Goal: Task Accomplishment & Management: Contribute content

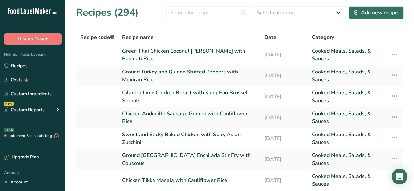
click at [42, 63] on link "Recipes" at bounding box center [32, 66] width 65 height 12
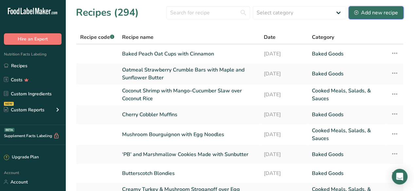
click at [373, 9] on div "Add new recipe" at bounding box center [376, 13] width 44 height 8
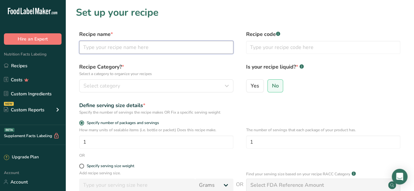
click at [115, 46] on input "text" at bounding box center [156, 47] width 154 height 13
paste input "Turkey Sausage, Red Bell Pepper, Green Onion & Egg Breakfast Casserole"
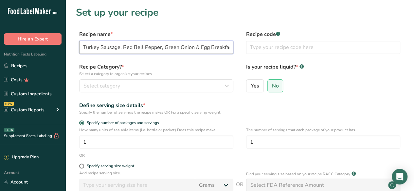
scroll to position [0, 27]
type input "Turkey Sausage, Red Bell Pepper, Green Onion & Egg Breakfast Casserole"
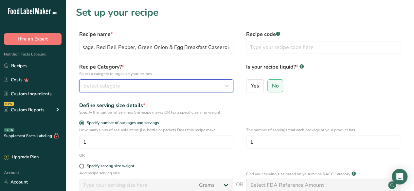
click at [115, 84] on span "Select category" at bounding box center [101, 86] width 37 height 8
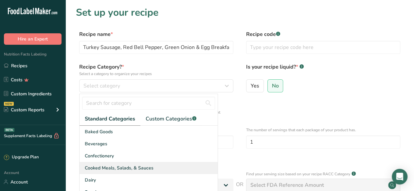
click at [139, 167] on span "Cooked Meals, Salads, & Sauces" at bounding box center [119, 168] width 69 height 7
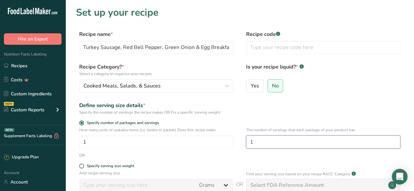
click at [270, 146] on input "1" at bounding box center [323, 142] width 154 height 13
type input "6"
click at [266, 161] on form "Recipe name * Turkey Sausage, Red Bell Pepper, Green Onion & Egg Breakfast Cass…" at bounding box center [240, 146] width 328 height 232
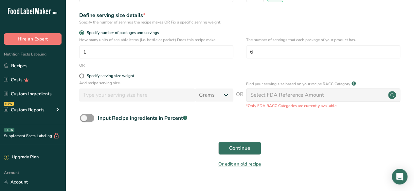
scroll to position [102, 0]
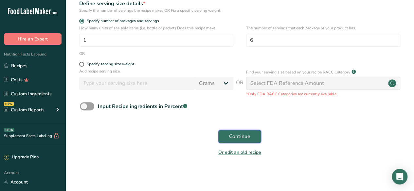
click at [239, 137] on span "Continue" at bounding box center [239, 137] width 21 height 8
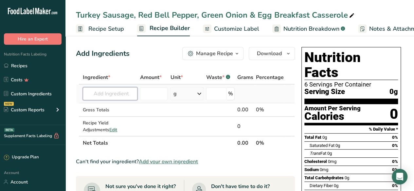
click at [109, 93] on input "text" at bounding box center [110, 93] width 55 height 13
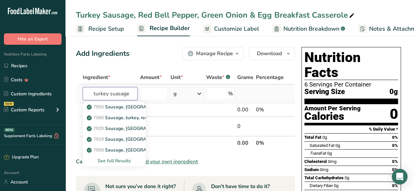
type input "turkey suasage"
click at [121, 159] on div "See full Results" at bounding box center [114, 161] width 52 height 7
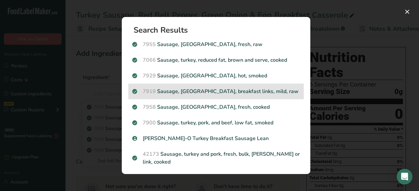
click at [228, 92] on p "7919 Sausage, [GEOGRAPHIC_DATA], breakfast links, mild, raw" at bounding box center [216, 92] width 168 height 8
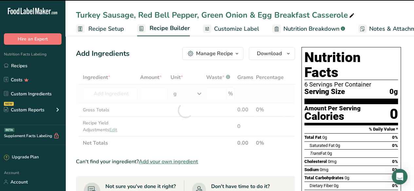
type input "0"
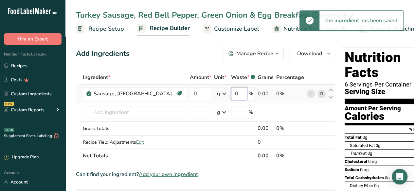
click at [246, 94] on input "0" at bounding box center [239, 93] width 16 height 13
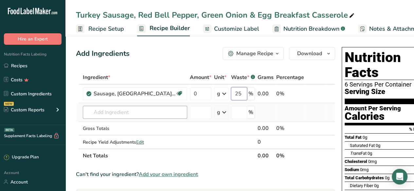
type input "25"
click at [144, 114] on div "Ingredient * Amount * Unit * Waste * .a-a{fill:#347362;}.b-a{fill:#fff;} Grams …" at bounding box center [205, 117] width 259 height 92
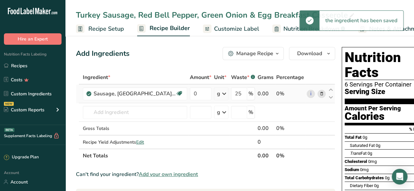
click at [225, 89] on icon at bounding box center [224, 94] width 8 height 12
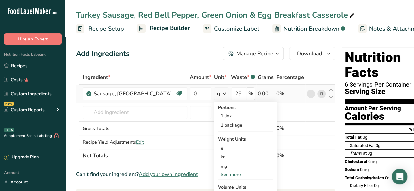
click at [233, 173] on div "See more" at bounding box center [245, 174] width 55 height 7
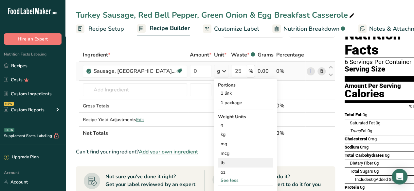
click at [233, 159] on div "lb" at bounding box center [245, 162] width 55 height 9
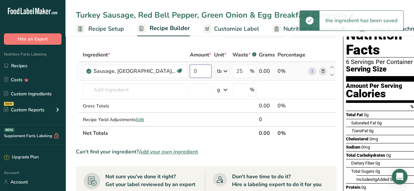
click at [200, 69] on input "0" at bounding box center [201, 71] width 22 height 13
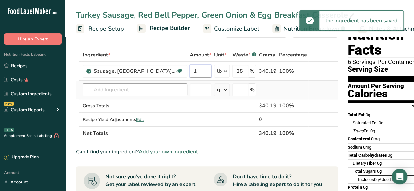
type input "1"
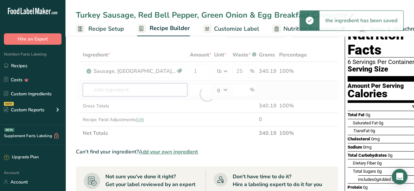
click at [157, 91] on div "Ingredient * Amount * Unit * Waste * .a-a{fill:#347362;}.b-a{fill:#fff;} Grams …" at bounding box center [207, 94] width 262 height 92
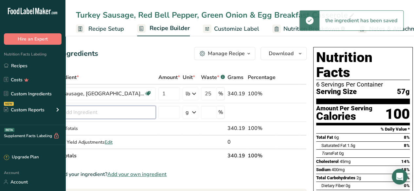
scroll to position [0, 0]
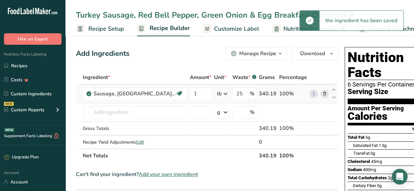
click at [218, 94] on div "lb" at bounding box center [219, 94] width 5 height 8
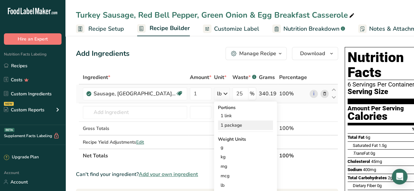
click at [240, 125] on div "1 package" at bounding box center [245, 125] width 55 height 9
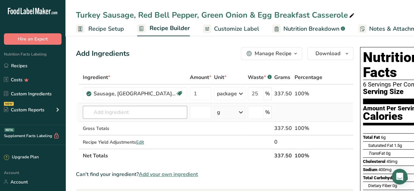
drag, startPoint x: 135, startPoint y: 123, endPoint x: 113, endPoint y: 111, distance: 25.8
click at [113, 111] on tbody "Sausage, [GEOGRAPHIC_DATA], breakfast links, mild, raw Dairy free Gluten free S…" at bounding box center [214, 117] width 277 height 64
click at [113, 111] on input "text" at bounding box center [135, 112] width 104 height 13
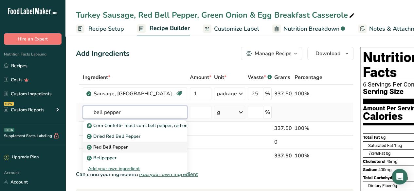
type input "bell pepper"
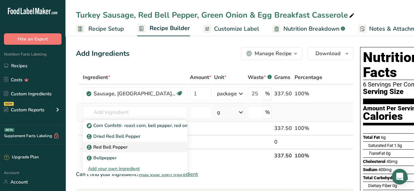
click at [146, 145] on div "Red Bell Pepper" at bounding box center [129, 147] width 83 height 7
type input "Red Bell Pepper"
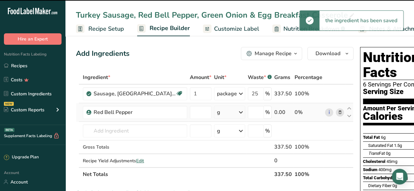
type input "0"
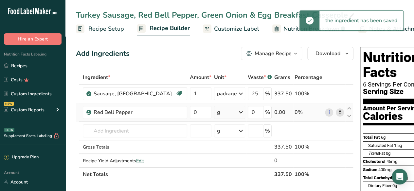
click at [229, 112] on div "g" at bounding box center [229, 112] width 31 height 13
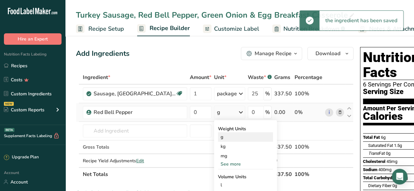
click at [233, 135] on div "g" at bounding box center [245, 137] width 55 height 9
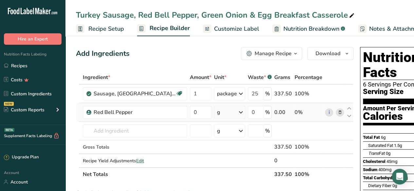
click at [341, 112] on span at bounding box center [340, 113] width 8 height 8
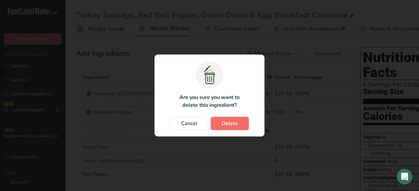
click at [228, 122] on span "Delete" at bounding box center [230, 124] width 16 height 8
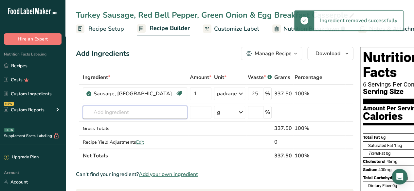
click at [111, 113] on input "text" at bounding box center [135, 112] width 104 height 13
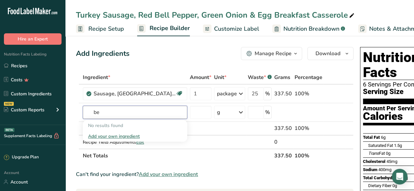
type input "b"
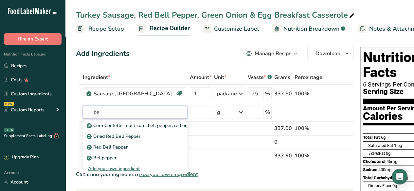
type input "b"
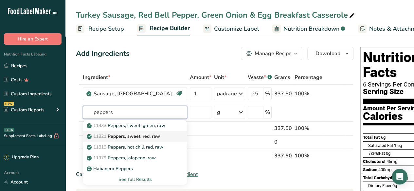
type input "peppers"
click at [162, 134] on div "11821 Peppers, sweet, red, raw" at bounding box center [129, 136] width 83 height 7
type input "Peppers, sweet, red, raw"
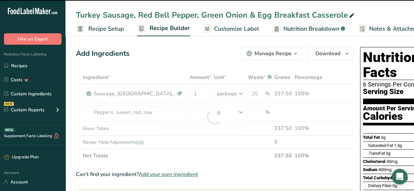
type input "0"
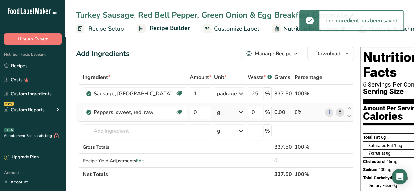
click at [231, 110] on div "g" at bounding box center [229, 112] width 31 height 13
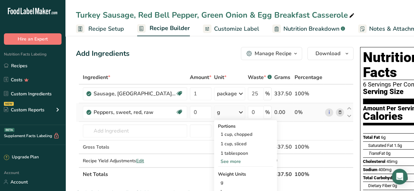
click at [234, 163] on div "See more" at bounding box center [245, 161] width 55 height 7
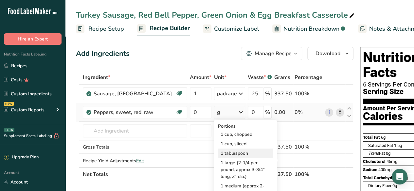
scroll to position [54, 0]
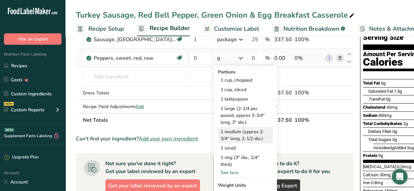
click at [243, 129] on div "1 medium (approx 2-3/4" long, 2-1/2 dia.)" at bounding box center [245, 135] width 55 height 16
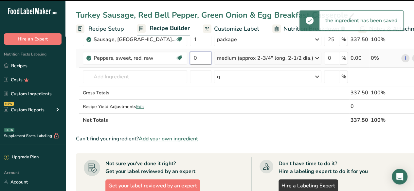
click at [199, 57] on input "0" at bounding box center [201, 58] width 22 height 13
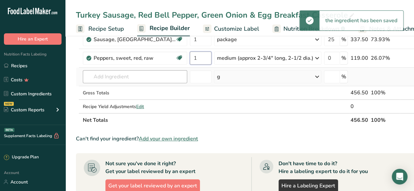
type input "1"
click at [119, 78] on div "Ingredient * Amount * Unit * Waste * .a-a{fill:#347362;}.b-a{fill:#fff;} Grams …" at bounding box center [253, 71] width 354 height 111
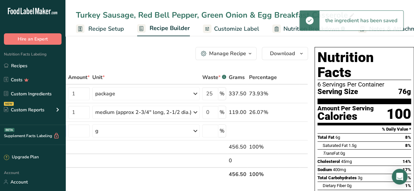
scroll to position [0, 0]
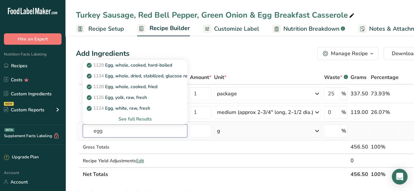
type input "egg"
click at [141, 118] on div "See full Results" at bounding box center [135, 119] width 94 height 7
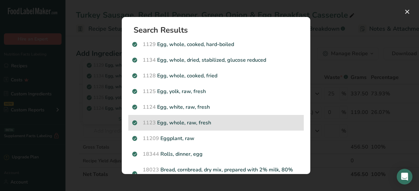
click at [231, 118] on div "1123 Egg, whole, raw, fresh" at bounding box center [215, 123] width 175 height 16
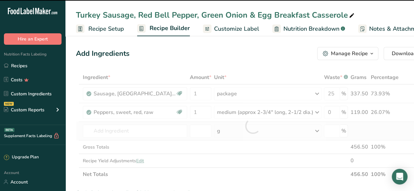
type input "0"
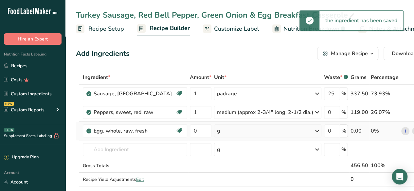
click at [242, 130] on div "g" at bounding box center [267, 131] width 107 height 13
click at [245, 149] on div "1 large" at bounding box center [245, 153] width 55 height 9
click at [198, 131] on input "0" at bounding box center [201, 131] width 22 height 13
type input "1"
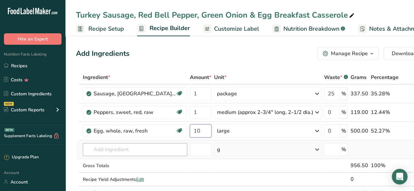
type input "10"
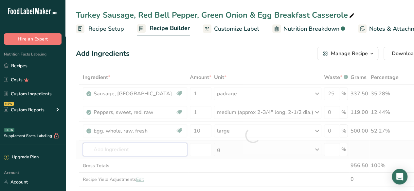
click at [128, 150] on div "Ingredient * Amount * Unit * Waste * .a-a{fill:#347362;}.b-a{fill:#fff;} Grams …" at bounding box center [253, 136] width 354 height 130
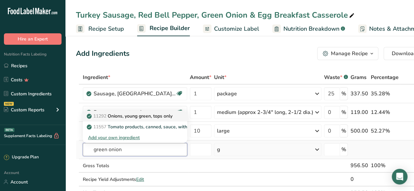
type input "green onion"
click at [164, 117] on p "11292 Onions, young green, tops only" at bounding box center [130, 116] width 84 height 7
type input "Onions, young green, tops only"
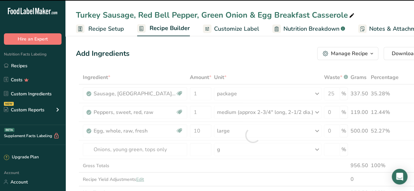
type input "0"
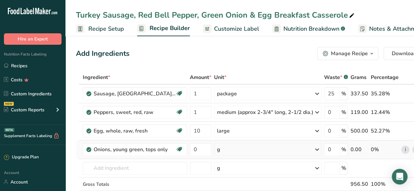
click at [240, 149] on div "g" at bounding box center [267, 149] width 107 height 13
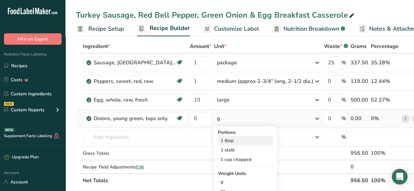
scroll to position [31, 0]
click at [249, 149] on div "1 stalk" at bounding box center [245, 149] width 55 height 9
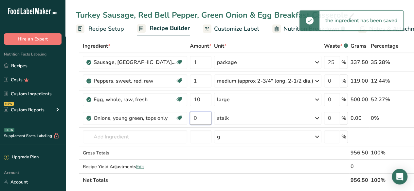
click at [197, 116] on input "0" at bounding box center [201, 118] width 22 height 13
type input "5"
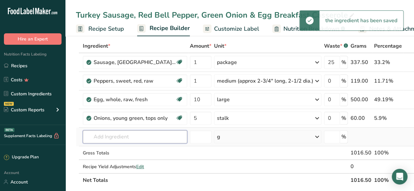
click at [126, 137] on div "Ingredient * Amount * Unit * Waste * .a-a{fill:#347362;}.b-a{fill:#fff;} Grams …" at bounding box center [254, 113] width 357 height 148
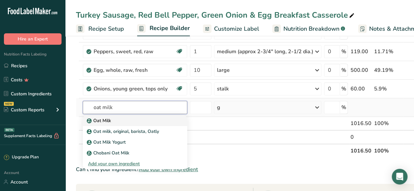
scroll to position [61, 0]
type input "oat milk"
click at [153, 117] on div "Oat Milk" at bounding box center [129, 120] width 83 height 7
type input "Oat Milk"
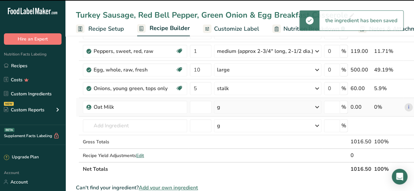
type input "0"
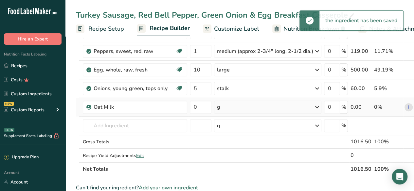
click at [279, 101] on div "g" at bounding box center [267, 107] width 107 height 13
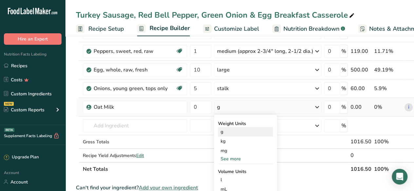
click at [248, 130] on div "g" at bounding box center [245, 131] width 55 height 9
click at [204, 104] on input "0" at bounding box center [201, 107] width 22 height 13
type input "120"
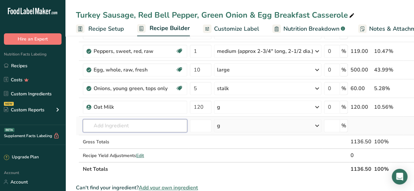
click at [150, 127] on div "Ingredient * Amount * Unit * Waste * .a-a{fill:#347362;}.b-a{fill:#fff;} Grams …" at bounding box center [254, 92] width 357 height 167
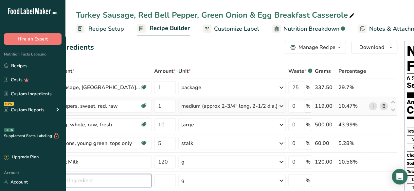
scroll to position [0, 0]
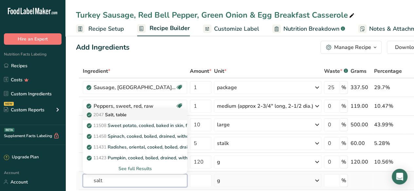
type input "salt"
click at [149, 114] on div "2047 Salt, table" at bounding box center [129, 115] width 83 height 7
type input "Salt, table"
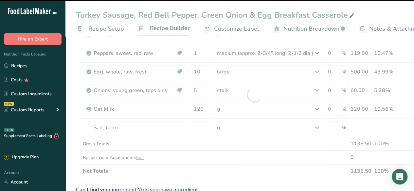
scroll to position [61, 0]
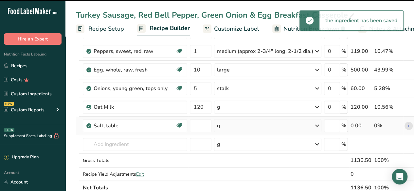
type input "0"
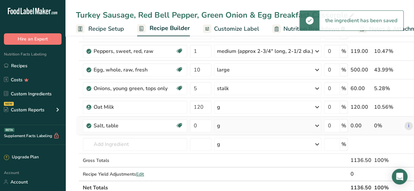
click at [241, 124] on div "g" at bounding box center [267, 125] width 107 height 13
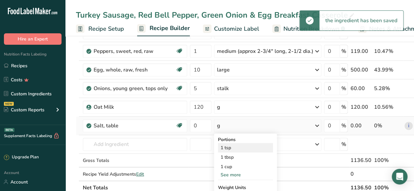
click at [241, 147] on div "1 tsp" at bounding box center [245, 147] width 55 height 9
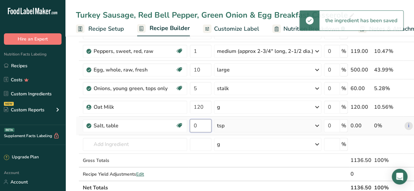
click at [200, 124] on input "0" at bounding box center [201, 125] width 22 height 13
type input "1"
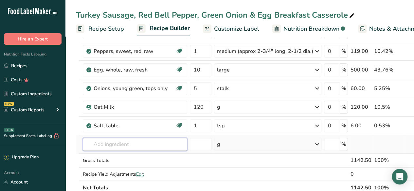
click at [139, 147] on div "Ingredient * Amount * Unit * Waste * .a-a{fill:#347362;}.b-a{fill:#fff;} Grams …" at bounding box center [254, 102] width 357 height 186
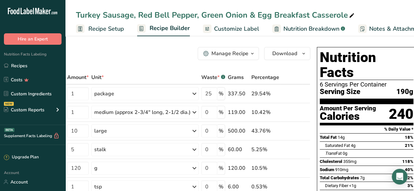
scroll to position [0, 125]
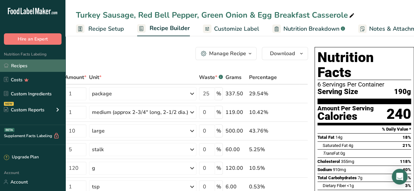
click at [36, 62] on link "Recipes" at bounding box center [32, 66] width 65 height 12
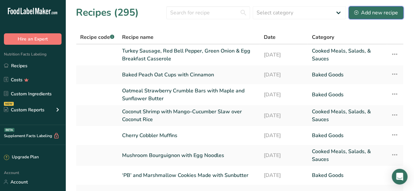
click at [369, 10] on div "Add new recipe" at bounding box center [376, 13] width 44 height 8
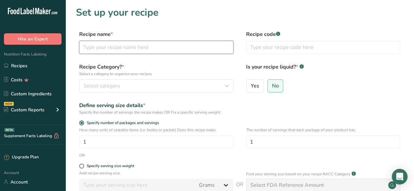
click at [124, 45] on input "text" at bounding box center [156, 47] width 154 height 13
paste input "Vegan Tzatziki Pasta Salad"
type input "Vegan Tzatziki Pasta Salad"
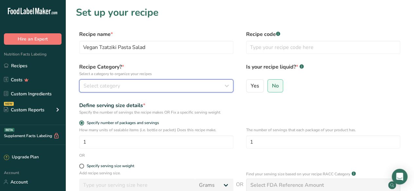
click at [159, 85] on div "Select category" at bounding box center [154, 86] width 142 height 8
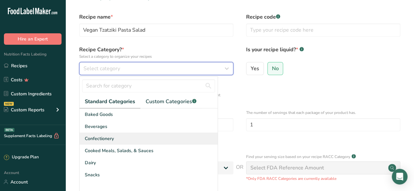
scroll to position [18, 0]
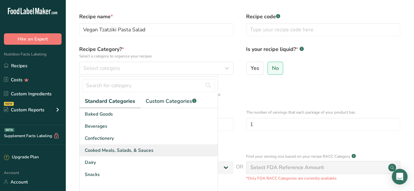
click at [151, 151] on span "Cooked Meals, Salads, & Sauces" at bounding box center [119, 150] width 69 height 7
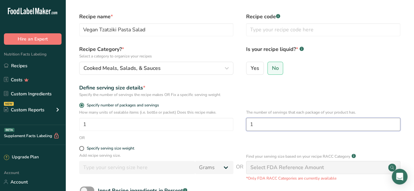
click at [264, 125] on input "1" at bounding box center [323, 124] width 154 height 13
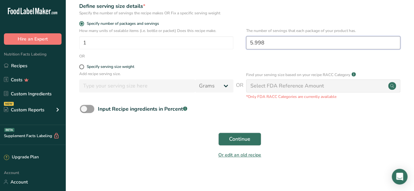
scroll to position [102, 0]
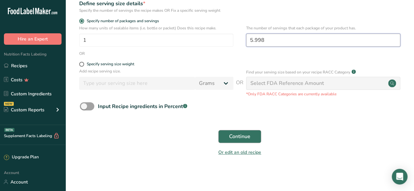
type input "5.998"
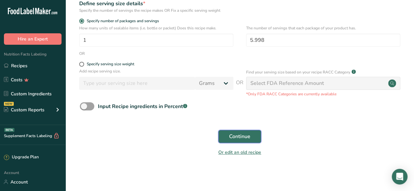
click at [242, 140] on span "Continue" at bounding box center [239, 137] width 21 height 8
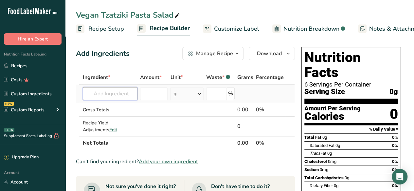
click at [118, 94] on input "text" at bounding box center [110, 93] width 55 height 13
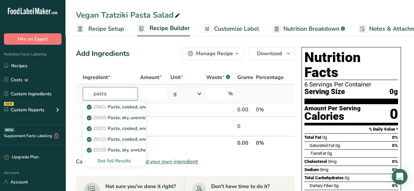
type input "pasta"
click at [125, 159] on div "See full Results" at bounding box center [114, 161] width 52 height 7
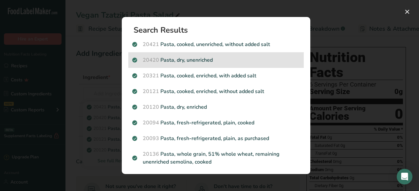
click at [232, 58] on p "20420 Pasta, dry, unenriched" at bounding box center [216, 60] width 168 height 8
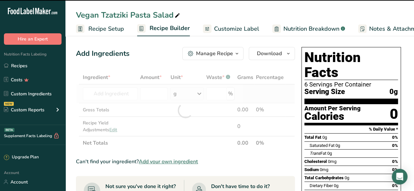
type input "0"
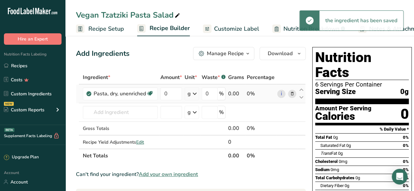
click at [194, 94] on icon at bounding box center [195, 94] width 8 height 12
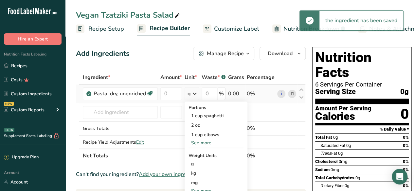
click at [211, 143] on div "See more" at bounding box center [215, 143] width 55 height 7
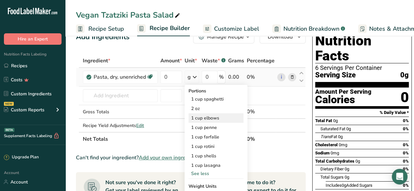
scroll to position [17, 0]
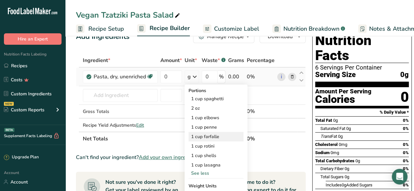
click at [223, 137] on div "1 cup farfalle" at bounding box center [215, 136] width 55 height 9
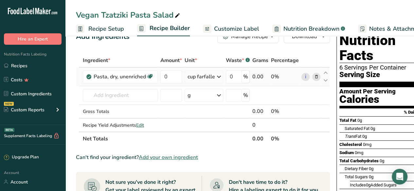
click at [209, 76] on div "cup farfalle" at bounding box center [200, 77] width 27 height 8
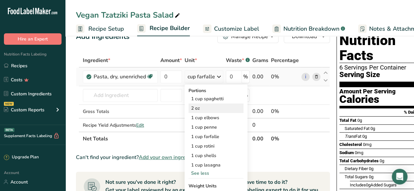
click at [219, 108] on div "2 oz" at bounding box center [215, 108] width 55 height 9
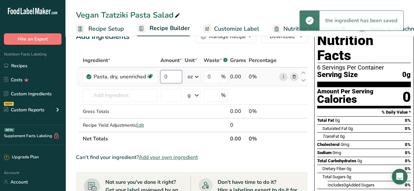
click at [174, 75] on input "0" at bounding box center [171, 76] width 22 height 13
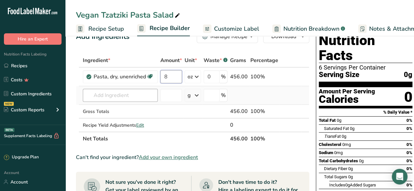
type input "8"
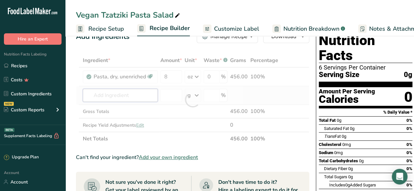
click at [134, 94] on div "Ingredient * Amount * Unit * Waste * .a-a{fill:#347362;}.b-a{fill:#fff;} Grams …" at bounding box center [192, 100] width 233 height 92
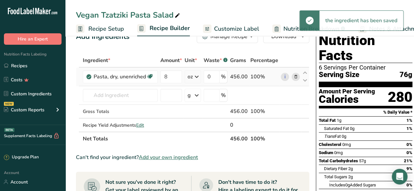
click at [192, 78] on div "oz" at bounding box center [189, 77] width 5 height 8
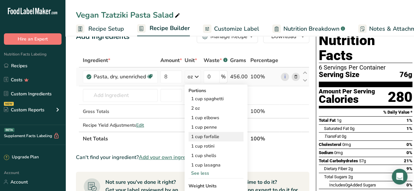
click at [223, 136] on div "1 cup farfalle" at bounding box center [215, 136] width 55 height 9
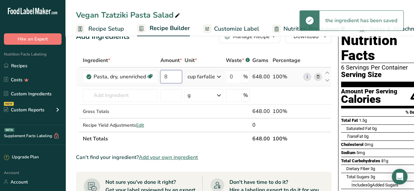
click at [170, 75] on input "8" at bounding box center [171, 76] width 22 height 13
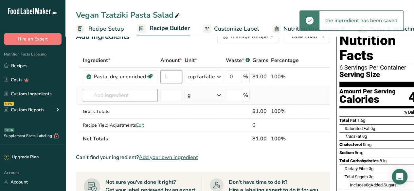
type input "1"
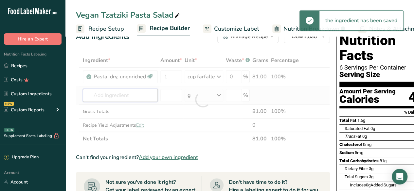
click at [127, 99] on div "Ingredient * Amount * Unit * Waste * .a-a{fill:#347362;}.b-a{fill:#fff;} Grams …" at bounding box center [203, 100] width 254 height 92
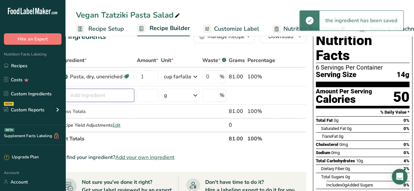
scroll to position [0, 0]
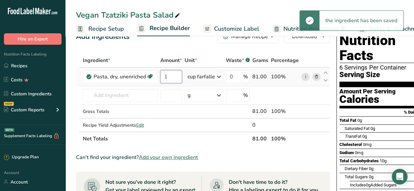
click at [170, 73] on input "1" at bounding box center [171, 76] width 22 height 13
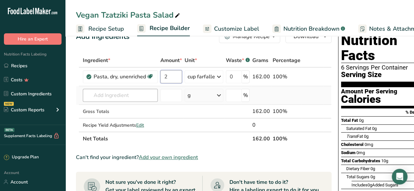
type input "2"
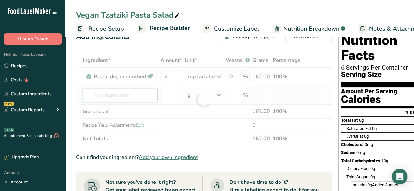
click at [103, 99] on div "Ingredient * Amount * Unit * Waste * .a-a{fill:#347362;}.b-a{fill:#fff;} Grams …" at bounding box center [204, 100] width 256 height 92
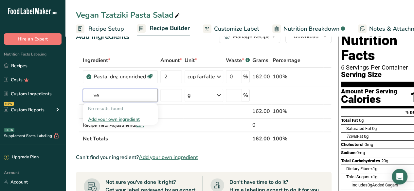
type input "v"
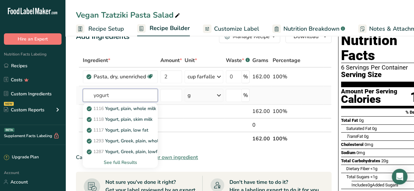
type input "yogurt"
click at [130, 162] on div "See full Results" at bounding box center [120, 162] width 64 height 7
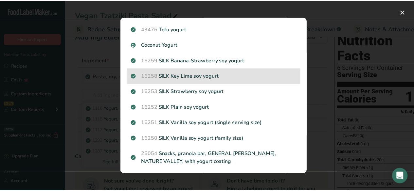
scroll to position [66, 0]
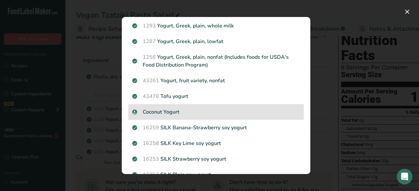
click at [215, 114] on p "Coconut Yogurt" at bounding box center [216, 112] width 168 height 8
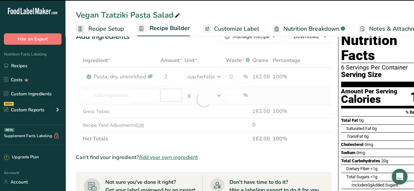
type input "0"
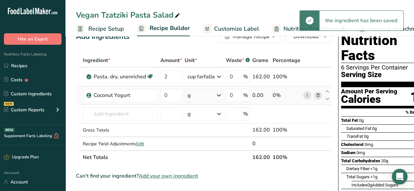
click at [203, 92] on div "g" at bounding box center [204, 95] width 39 height 13
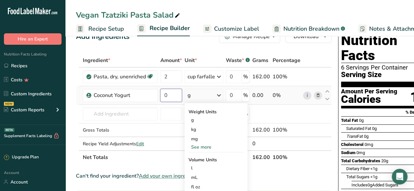
click at [172, 98] on input "0" at bounding box center [171, 95] width 22 height 13
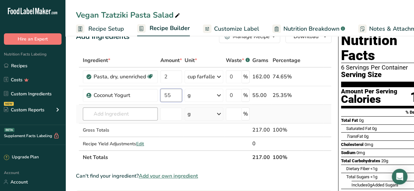
type input "55"
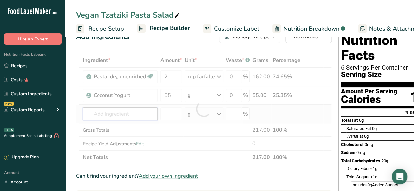
click at [130, 114] on div "Ingredient * Amount * Unit * Waste * .a-a{fill:#347362;}.b-a{fill:#fff;} Grams …" at bounding box center [204, 109] width 256 height 111
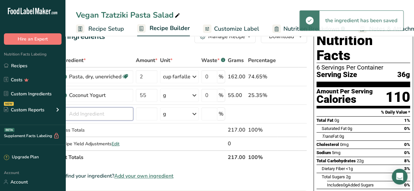
scroll to position [0, 0]
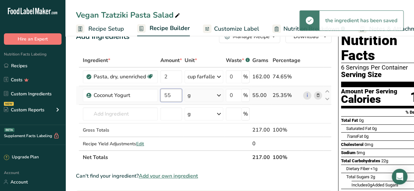
click at [172, 95] on input "55" at bounding box center [171, 95] width 22 height 13
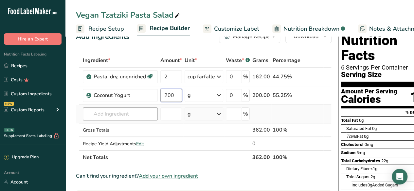
type input "200"
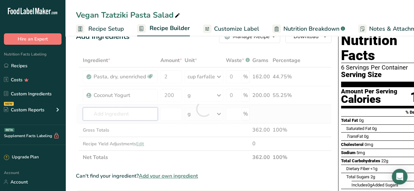
click at [130, 114] on div "Ingredient * Amount * Unit * Waste * .a-a{fill:#347362;}.b-a{fill:#fff;} Grams …" at bounding box center [204, 109] width 256 height 111
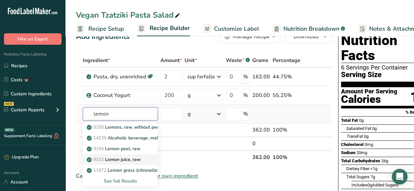
type input "lemon"
click at [143, 161] on link "9152 Lemon juice, raw" at bounding box center [120, 159] width 75 height 11
type input "Lemon juice, raw"
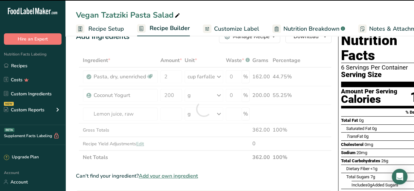
type input "0"
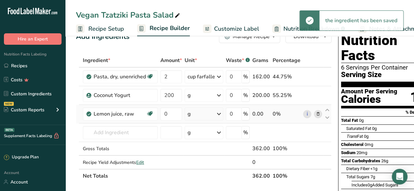
click at [204, 111] on div "g" at bounding box center [204, 114] width 39 height 13
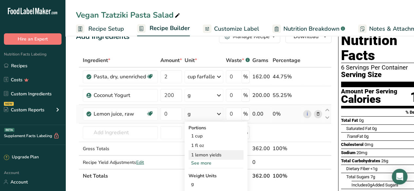
click at [213, 152] on div "1 lemon yields" at bounding box center [215, 155] width 55 height 9
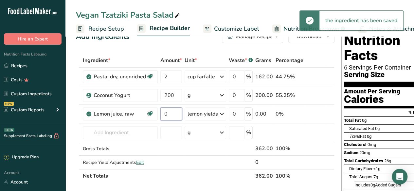
click at [173, 116] on input "0" at bounding box center [171, 114] width 22 height 13
type input "1"
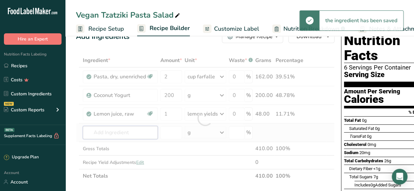
click at [122, 136] on div "Ingredient * Amount * Unit * Waste * .a-a{fill:#347362;}.b-a{fill:#fff;} Grams …" at bounding box center [205, 119] width 258 height 130
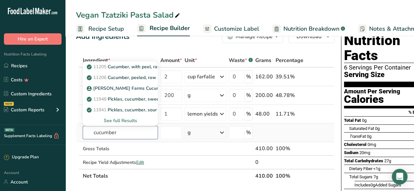
type input "cucumber"
click at [125, 117] on div "See full Results" at bounding box center [120, 120] width 64 height 7
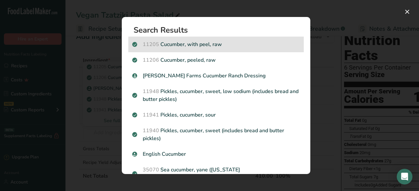
click at [238, 44] on p "11205 Cucumber, with peel, raw" at bounding box center [216, 45] width 168 height 8
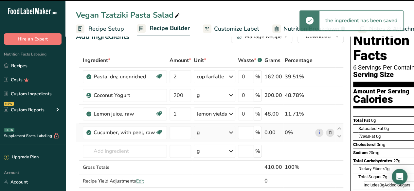
type input "0"
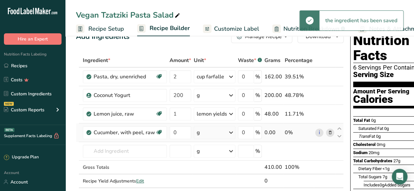
click at [223, 132] on div "g" at bounding box center [215, 132] width 42 height 13
click at [228, 164] on div "1 cucumber (8-1/4")" at bounding box center [225, 164] width 55 height 9
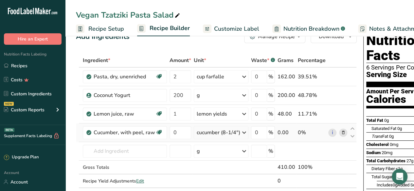
click at [234, 133] on div "cucumber (8-1/4")" at bounding box center [219, 133] width 44 height 8
click at [186, 132] on input "0" at bounding box center [180, 132] width 22 height 13
type input "0.5"
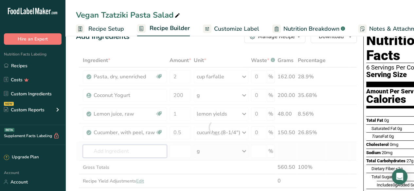
click at [133, 149] on div "Ingredient * Amount * Unit * Waste * .a-a{fill:#347362;}.b-a{fill:#fff;} Grams …" at bounding box center [216, 128] width 281 height 148
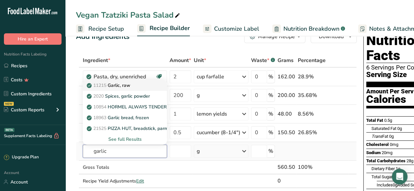
type input "garlic"
click at [132, 86] on div "11215 Garlic, raw" at bounding box center [119, 85] width 63 height 7
type input "Garlic, raw"
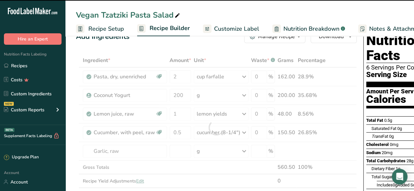
type input "0"
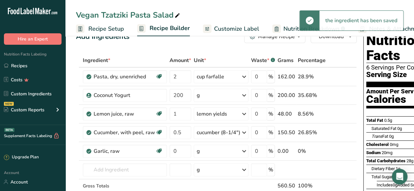
click at [227, 151] on div "g" at bounding box center [221, 151] width 55 height 13
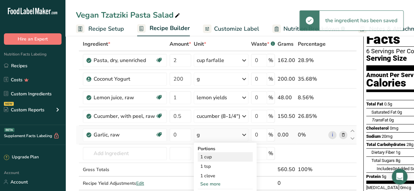
scroll to position [42, 0]
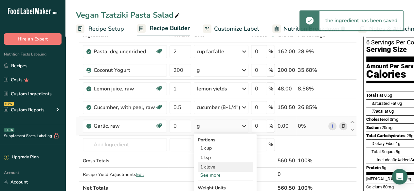
click at [227, 167] on div "1 clove" at bounding box center [225, 167] width 55 height 9
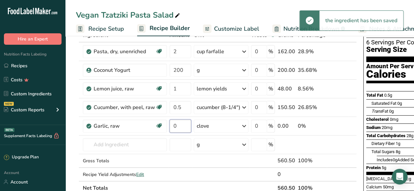
click at [181, 128] on input "0" at bounding box center [180, 126] width 22 height 13
type input "2"
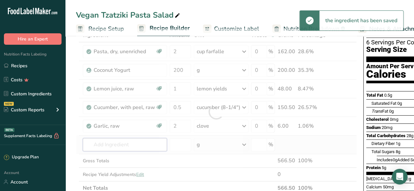
click at [126, 146] on div "Ingredient * Amount * Unit * Waste * .a-a{fill:#347362;}.b-a{fill:#fff;} Grams …" at bounding box center [216, 111] width 281 height 167
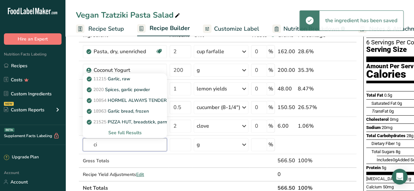
type input "c"
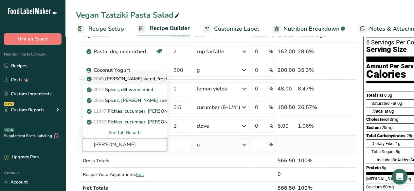
type input "[PERSON_NAME]"
click at [145, 78] on div "2045 [PERSON_NAME] weed, fresh" at bounding box center [119, 79] width 63 height 7
type input "[PERSON_NAME] weed, fresh"
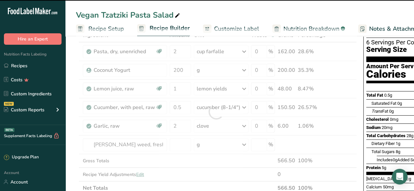
type input "0"
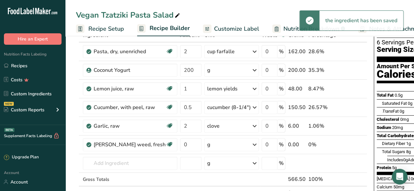
click at [220, 143] on div "g" at bounding box center [231, 144] width 55 height 13
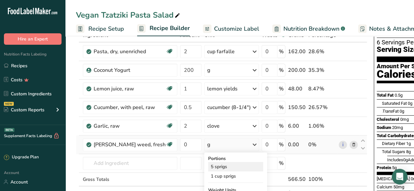
click at [222, 165] on div "5 sprigs" at bounding box center [235, 166] width 55 height 9
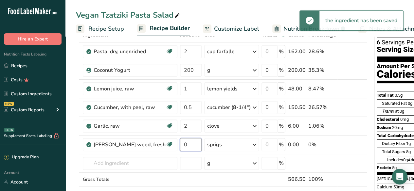
click at [180, 144] on input "0" at bounding box center [191, 144] width 22 height 13
type input "1"
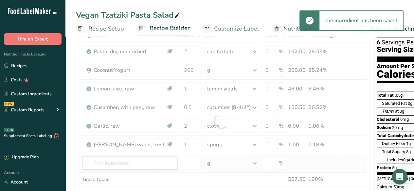
click at [115, 164] on div "Ingredient * Amount * Unit * Waste * .a-a{fill:#347362;}.b-a{fill:#fff;} Grams …" at bounding box center [221, 121] width 291 height 186
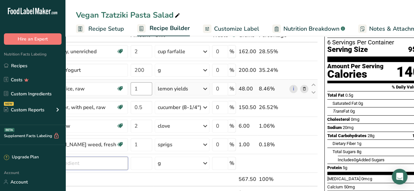
scroll to position [0, 0]
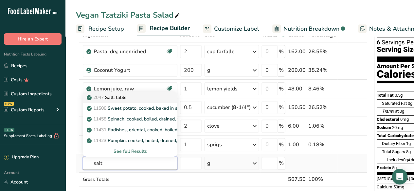
type input "salt"
click at [121, 96] on p "2047 Salt, table" at bounding box center [107, 97] width 39 height 7
type input "Salt, table"
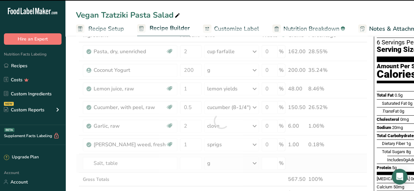
type input "0"
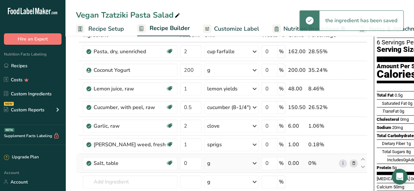
click at [216, 163] on div "g" at bounding box center [231, 163] width 55 height 13
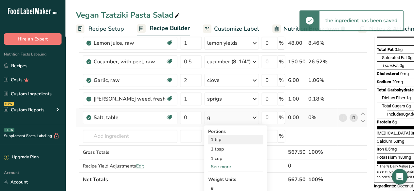
click at [221, 136] on div "1 tsp" at bounding box center [235, 139] width 55 height 9
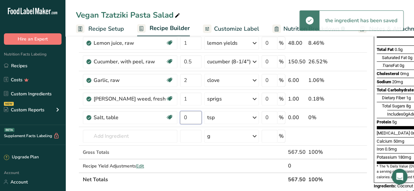
click at [180, 116] on input "0" at bounding box center [191, 117] width 22 height 13
type input "1"
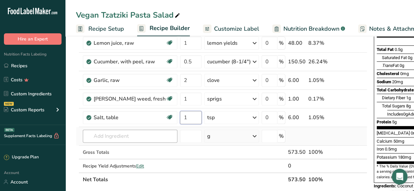
type input "1"
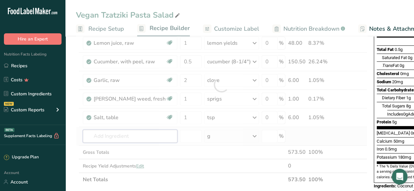
click at [103, 136] on div "Ingredient * Amount * Unit * Waste * .a-a{fill:#347362;}.b-a{fill:#fff;} Grams …" at bounding box center [221, 85] width 291 height 204
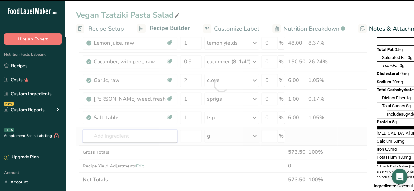
type input "k"
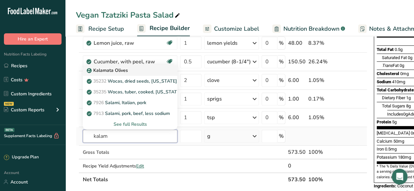
type input "kalam"
click at [141, 70] on div "Kalamata Olives" at bounding box center [125, 70] width 74 height 7
type input "Kalamata Olives"
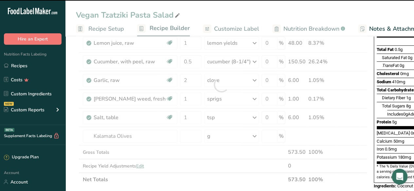
type input "0"
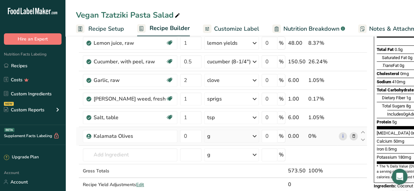
click at [219, 136] on div "g" at bounding box center [231, 136] width 55 height 13
click at [180, 134] on input "0" at bounding box center [191, 136] width 22 height 13
type input "130"
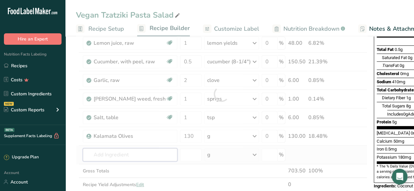
click at [133, 153] on div "Ingredient * Amount * Unit * Waste * .a-a{fill:#347362;}.b-a{fill:#fff;} Grams …" at bounding box center [221, 94] width 291 height 223
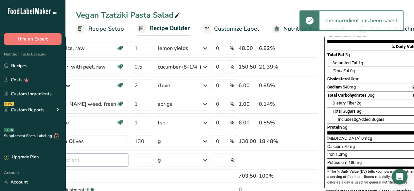
scroll to position [0, 0]
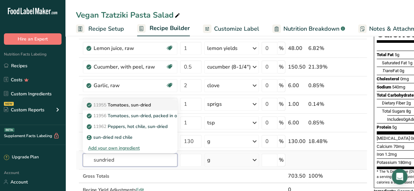
type input "sundried"
click at [150, 103] on p "11955 Tomatoes, sun-dried" at bounding box center [119, 105] width 63 height 7
type input "Tomatoes, sun-dried"
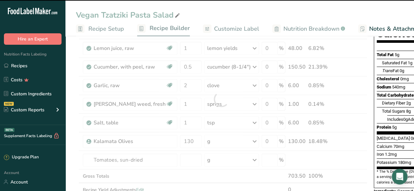
type input "0"
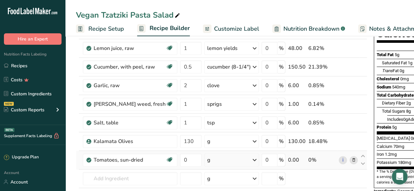
click at [220, 164] on div "g" at bounding box center [231, 160] width 55 height 13
click at [215, 181] on div "1 cup" at bounding box center [235, 182] width 55 height 9
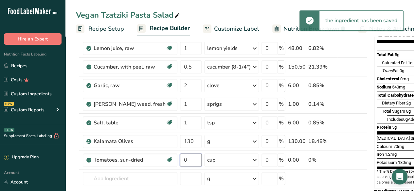
click at [180, 159] on input "0" at bounding box center [191, 160] width 22 height 13
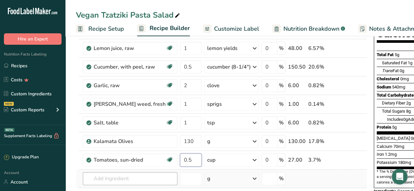
type input "0.5"
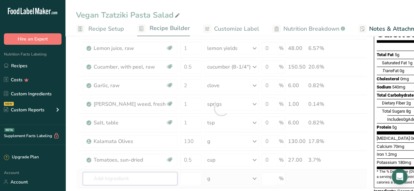
click at [104, 179] on div "Ingredient * Amount * Unit * Waste * .a-a{fill:#347362;}.b-a{fill:#fff;} Grams …" at bounding box center [221, 108] width 291 height 241
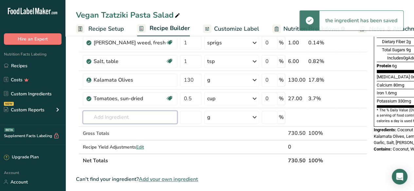
scroll to position [145, 0]
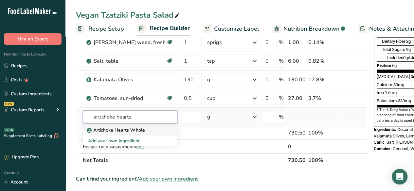
type input "artichoke hearts"
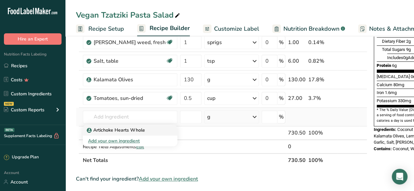
click at [143, 130] on p "Artichoke Hearts Whole" at bounding box center [116, 130] width 57 height 7
type input "Artichoke Hearts Whole"
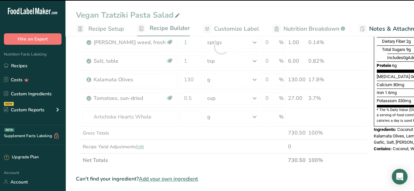
type input "0"
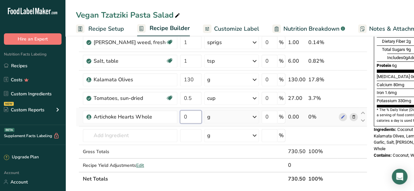
click at [180, 114] on input "0" at bounding box center [191, 117] width 22 height 13
type input "85"
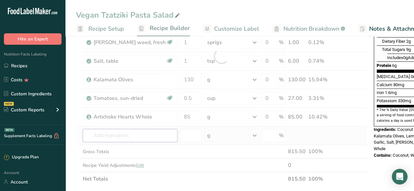
click at [129, 132] on div "Ingredient * Amount * Unit * Waste * .a-a{fill:#347362;}.b-a{fill:#fff;} Grams …" at bounding box center [221, 56] width 291 height 260
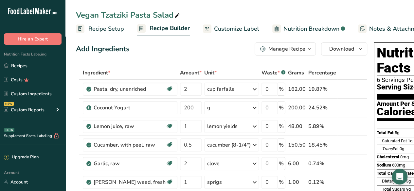
scroll to position [0, 0]
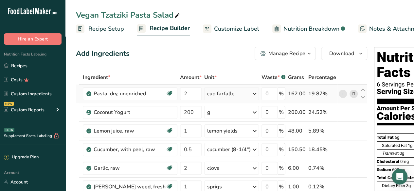
click at [207, 93] on div "cup farfalle" at bounding box center [220, 94] width 27 height 8
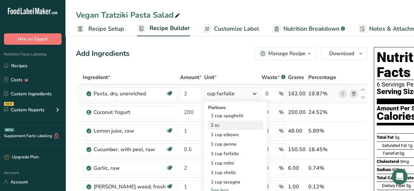
click at [213, 121] on div "2 oz" at bounding box center [235, 125] width 55 height 9
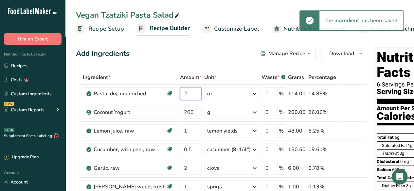
click at [180, 92] on input "2" at bounding box center [191, 93] width 22 height 13
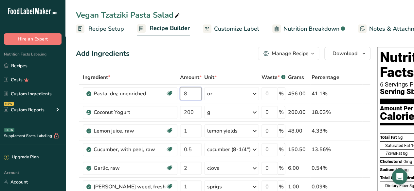
type input "8"
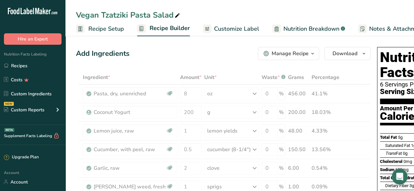
click at [221, 51] on div "Add Ingredients Manage Recipe Delete Recipe Duplicate Recipe Scale Recipe Save …" at bounding box center [223, 53] width 294 height 13
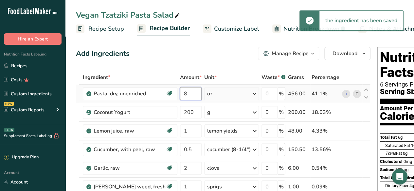
click at [181, 94] on input "8" at bounding box center [191, 93] width 22 height 13
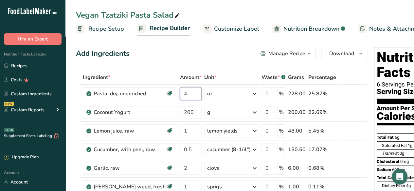
type input "4"
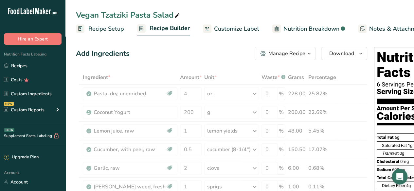
click at [218, 55] on div "Add Ingredients Manage Recipe Delete Recipe Duplicate Recipe Scale Recipe Save …" at bounding box center [221, 53] width 291 height 13
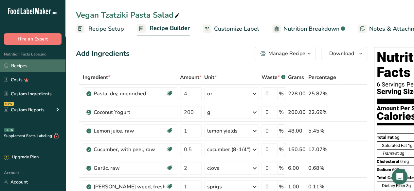
click at [33, 64] on link "Recipes" at bounding box center [32, 66] width 65 height 12
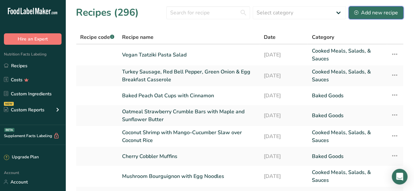
click at [379, 10] on div "Add new recipe" at bounding box center [376, 13] width 44 height 8
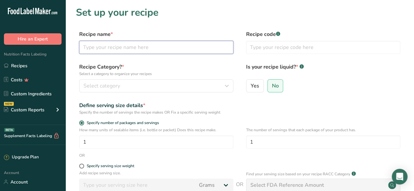
click at [107, 47] on input "text" at bounding box center [156, 47] width 154 height 13
paste input "Cheesy Lasagna with Mushroom & Lean Ground Turkey Meat Sauce Topped with Melty …"
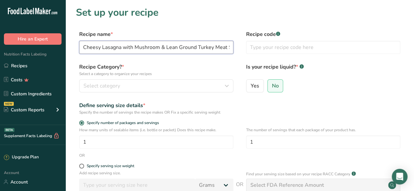
scroll to position [0, 102]
type input "Cheesy Lasagna with Mushroom & Lean Ground Turkey Meat Sauce Topped with Melty …"
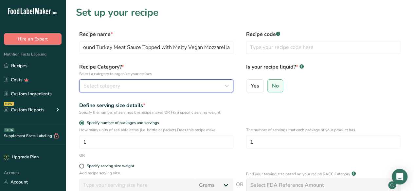
scroll to position [0, 0]
click at [124, 85] on div "Select category" at bounding box center [154, 86] width 142 height 8
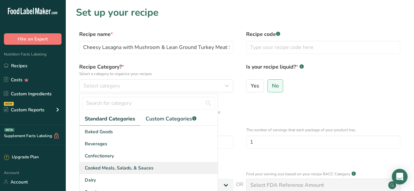
click at [138, 165] on span "Cooked Meals, Salads, & Sauces" at bounding box center [119, 168] width 69 height 7
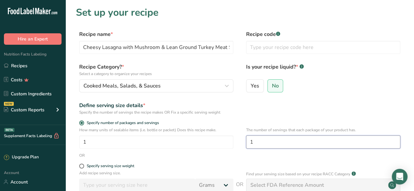
click at [273, 146] on input "1" at bounding box center [323, 142] width 154 height 13
type input "6"
click at [309, 111] on div "Define serving size details * Specify the number of servings the recipe makes O…" at bounding box center [240, 109] width 328 height 14
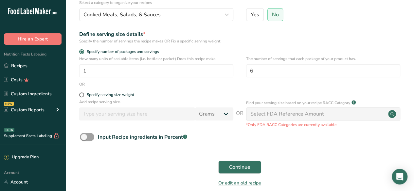
scroll to position [80, 0]
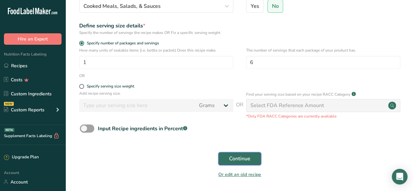
click at [240, 161] on span "Continue" at bounding box center [239, 159] width 21 height 8
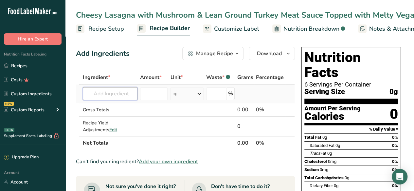
click at [105, 98] on input "text" at bounding box center [110, 93] width 55 height 13
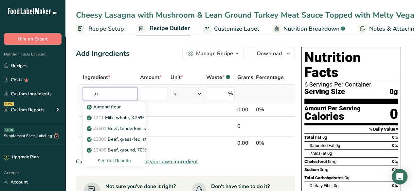
type input ","
type input "mushrooms"
click at [122, 161] on div "See full Results" at bounding box center [114, 161] width 52 height 7
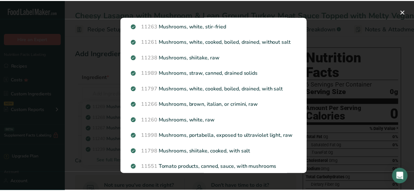
scroll to position [129, 0]
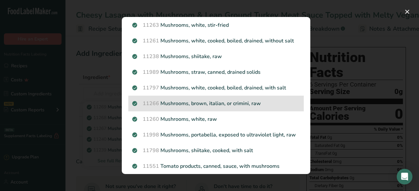
click at [256, 101] on p "11266 Mushrooms, brown, italian, or crimini, raw" at bounding box center [216, 104] width 168 height 8
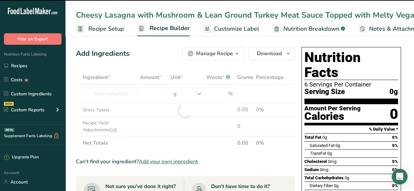
type input "0"
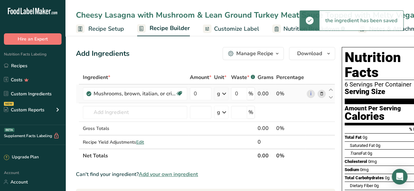
click at [228, 94] on icon at bounding box center [224, 94] width 8 height 12
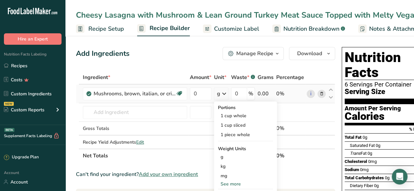
click at [233, 187] on div "See more" at bounding box center [245, 184] width 55 height 7
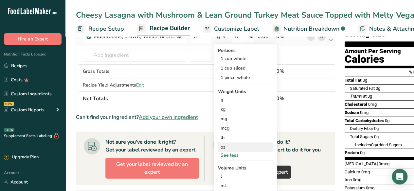
click at [230, 144] on div "oz" at bounding box center [245, 147] width 55 height 9
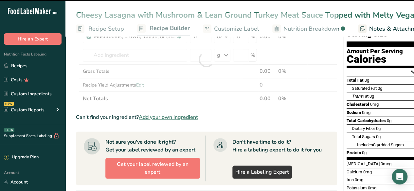
scroll to position [0, 0]
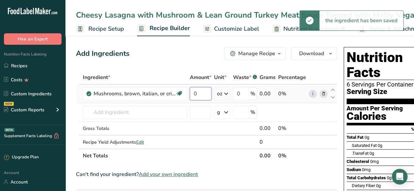
click at [200, 94] on input "0" at bounding box center [201, 93] width 22 height 13
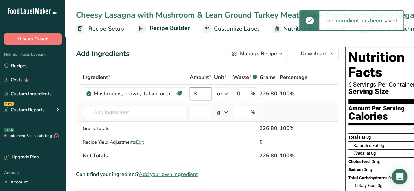
type input "8"
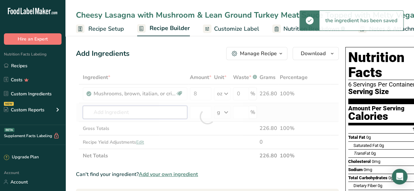
click at [133, 107] on div "Ingredient * Amount * Unit * Waste * .a-a{fill:#347362;}.b-a{fill:#fff;} Grams …" at bounding box center [207, 117] width 263 height 92
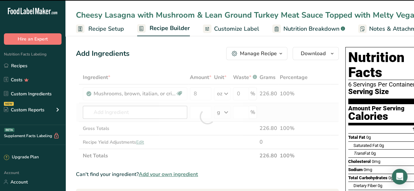
click at [133, 107] on div at bounding box center [207, 117] width 263 height 92
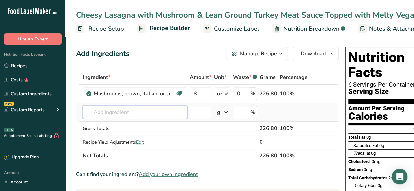
click at [113, 113] on input "text" at bounding box center [135, 112] width 104 height 13
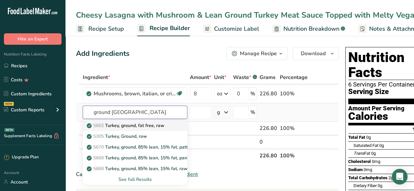
type input "ground [GEOGRAPHIC_DATA]"
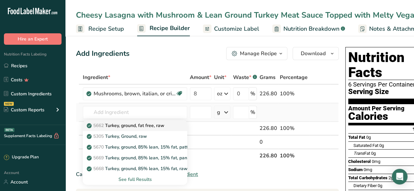
click at [162, 124] on p "5662 [GEOGRAPHIC_DATA], ground, fat free, raw" at bounding box center [126, 125] width 76 height 7
type input "Turkey, ground, fat free, raw"
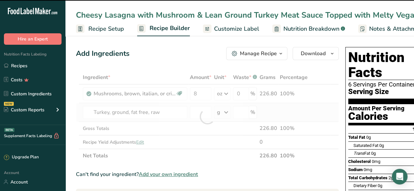
type input "0"
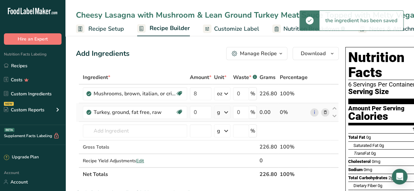
click at [223, 115] on icon at bounding box center [226, 113] width 8 height 12
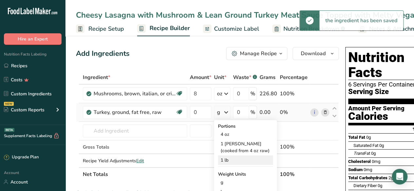
click at [232, 159] on div "1 lb" at bounding box center [245, 160] width 55 height 9
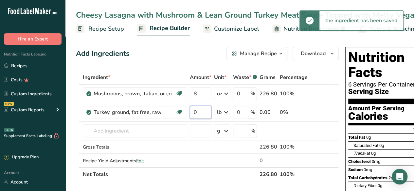
click at [199, 112] on input "0" at bounding box center [201, 112] width 22 height 13
type input "1"
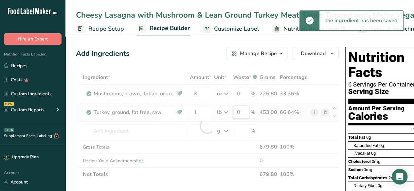
click at [243, 114] on div "Ingredient * Amount * Unit * Waste * .a-a{fill:#347362;}.b-a{fill:#fff;} Grams …" at bounding box center [207, 126] width 263 height 111
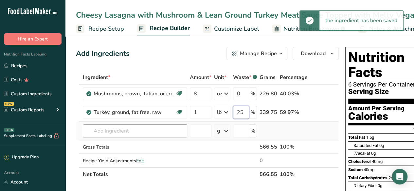
type input "25"
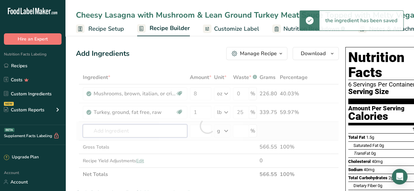
click at [135, 128] on div "Ingredient * Amount * Unit * Waste * .a-a{fill:#347362;}.b-a{fill:#fff;} Grams …" at bounding box center [207, 126] width 263 height 111
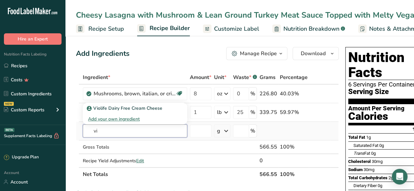
type input "v"
type input "vegan chees"
click at [139, 109] on div "Vegan Cheese" at bounding box center [129, 108] width 83 height 7
type input "Vegan Cheese"
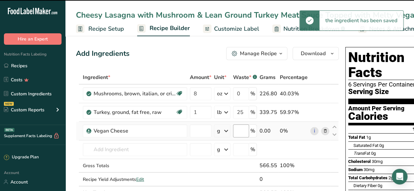
type input "0"
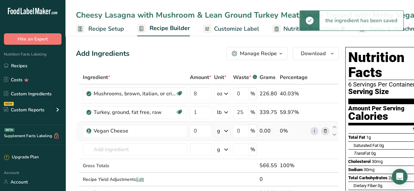
click at [226, 131] on icon at bounding box center [226, 131] width 8 height 12
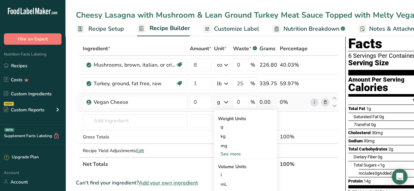
click at [241, 154] on div "See more" at bounding box center [245, 154] width 55 height 7
click at [235, 172] on div "oz" at bounding box center [245, 174] width 55 height 9
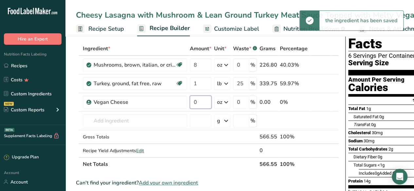
click at [200, 101] on input "0" at bounding box center [201, 102] width 22 height 13
type input "8"
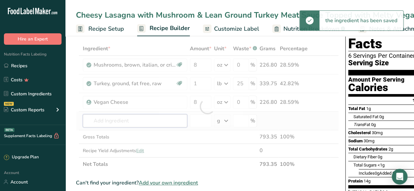
click at [143, 120] on div "Ingredient * Amount * Unit * Waste * .a-a{fill:#347362;}.b-a{fill:#fff;} Grams …" at bounding box center [207, 107] width 263 height 130
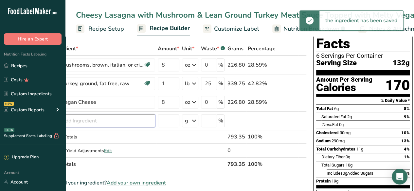
scroll to position [0, 0]
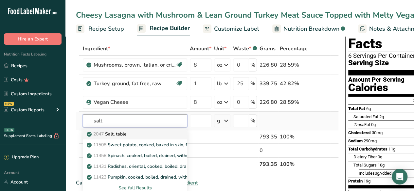
type input "salt"
click at [138, 134] on div "2047 Salt, table" at bounding box center [129, 134] width 83 height 7
type input "Salt, table"
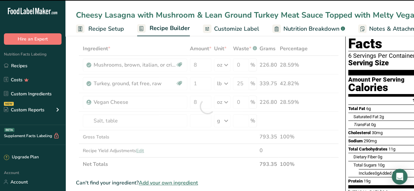
type input "0"
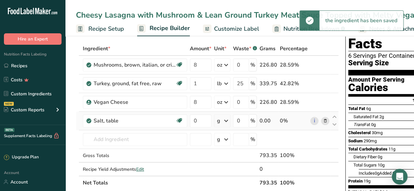
click at [225, 120] on icon at bounding box center [226, 121] width 8 height 12
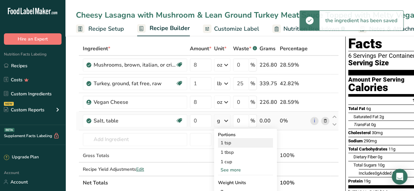
click at [228, 140] on div "1 tsp" at bounding box center [245, 142] width 55 height 9
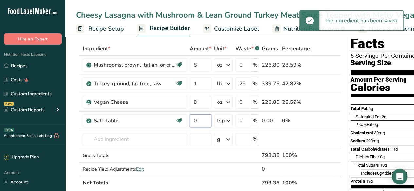
click at [199, 119] on input "0" at bounding box center [201, 121] width 22 height 13
type input "1"
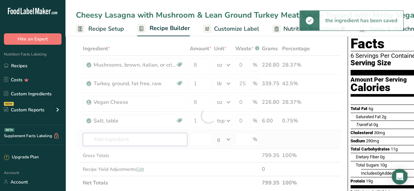
click at [136, 142] on div "Ingredient * Amount * Unit * Waste * .a-a{fill:#347362;}.b-a{fill:#fff;} Grams …" at bounding box center [208, 116] width 265 height 148
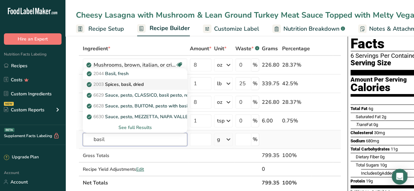
type input "basil"
click at [152, 82] on div "2003 Spices, basil, dried" at bounding box center [129, 84] width 83 height 7
type input "Spices, basil, dried"
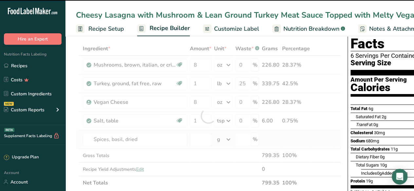
type input "0"
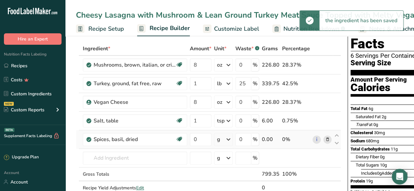
click at [226, 138] on icon at bounding box center [228, 140] width 8 height 12
click at [237, 160] on div "1 tsp, leaves" at bounding box center [245, 161] width 55 height 9
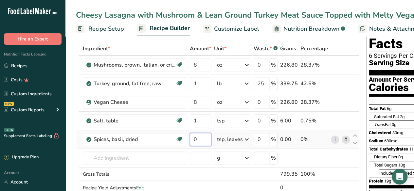
click at [196, 140] on input "0" at bounding box center [201, 139] width 22 height 13
type input "1"
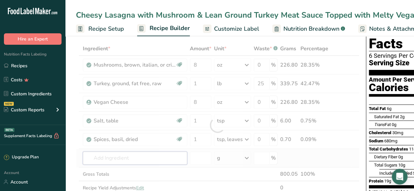
click at [127, 158] on div "Ingredient * Amount * Unit * Waste * .a-a{fill:#347362;}.b-a{fill:#fff;} Grams …" at bounding box center [217, 125] width 283 height 167
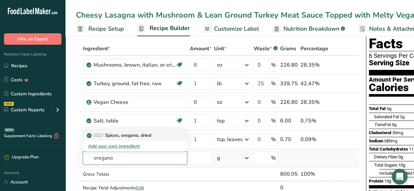
type input "oregano"
click at [154, 131] on link "2027 Spices, oregano, dried" at bounding box center [135, 135] width 104 height 11
type input "Spices, oregano, dried"
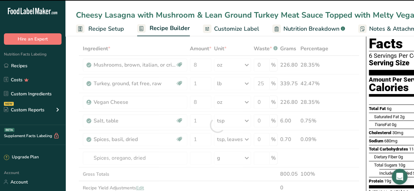
type input "0"
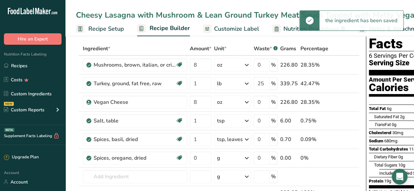
click at [228, 158] on div "g" at bounding box center [232, 158] width 37 height 13
click at [236, 179] on div "1 tsp, leaves" at bounding box center [245, 180] width 55 height 9
click at [199, 156] on input "0" at bounding box center [201, 158] width 22 height 13
type input "1"
click at [125, 176] on div "Ingredient * Amount * Unit * Waste * .a-a{fill:#347362;}.b-a{fill:#fff;} Grams …" at bounding box center [217, 135] width 283 height 186
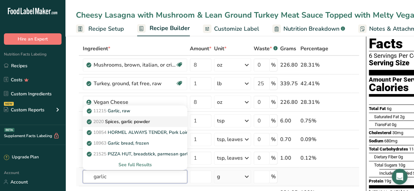
type input "garlic"
click at [150, 119] on p "2020 Spices, garlic powder" at bounding box center [119, 121] width 62 height 7
type input "Spices, garlic powder"
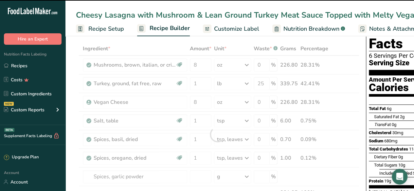
type input "0"
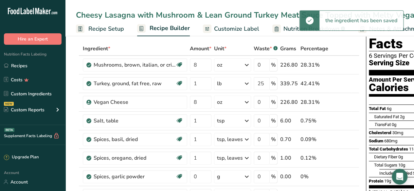
click at [236, 178] on div "g" at bounding box center [232, 176] width 37 height 13
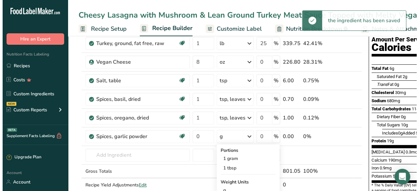
scroll to position [69, 0]
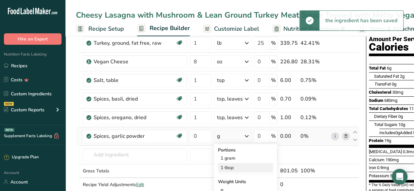
click at [240, 170] on div "1 tbsp" at bounding box center [245, 167] width 55 height 9
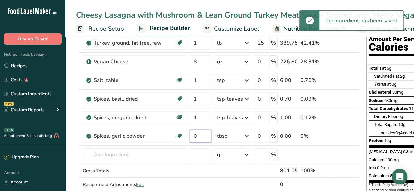
click at [201, 134] on input "0" at bounding box center [201, 136] width 22 height 13
type input "1"
click at [121, 151] on div "Ingredient * Amount * Unit * Waste * .a-a{fill:#347362;}.b-a{fill:#fff;} Grams …" at bounding box center [217, 103] width 283 height 204
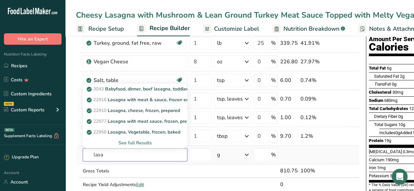
type input "lasa"
click at [145, 141] on div "See full Results" at bounding box center [135, 143] width 94 height 7
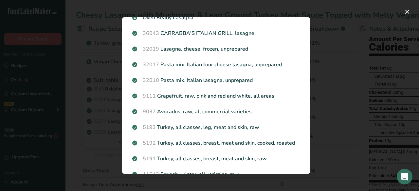
scroll to position [0, 0]
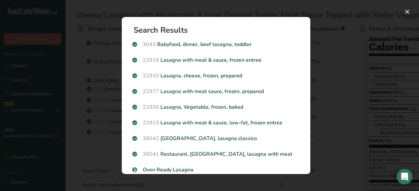
click at [324, 104] on div "Search results modal" at bounding box center [209, 95] width 419 height 191
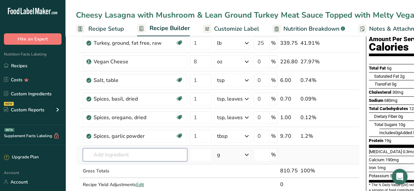
click at [159, 152] on input "text" at bounding box center [135, 155] width 104 height 13
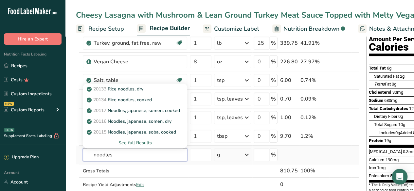
type input "noodles"
click at [143, 143] on div "See full Results" at bounding box center [135, 143] width 94 height 7
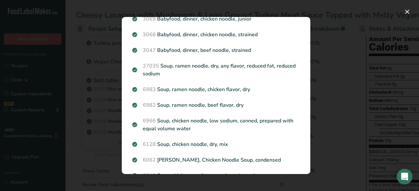
scroll to position [642, 0]
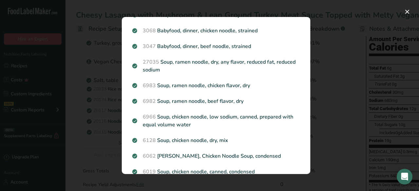
click at [335, 115] on div "Search results modal" at bounding box center [209, 95] width 419 height 191
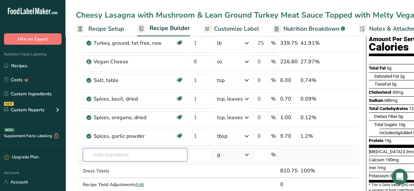
click at [147, 154] on input "text" at bounding box center [135, 155] width 104 height 13
type input "n"
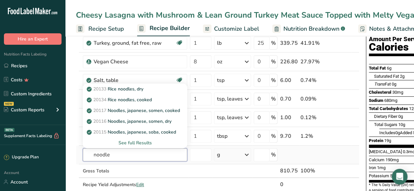
type input "noodle"
click at [146, 143] on div "See full Results" at bounding box center [135, 143] width 94 height 7
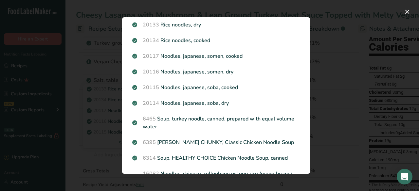
scroll to position [0, 0]
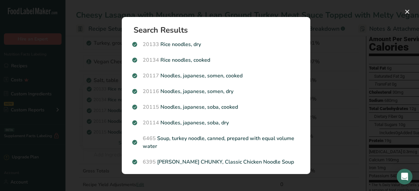
click at [322, 54] on div "Search results modal" at bounding box center [209, 95] width 419 height 191
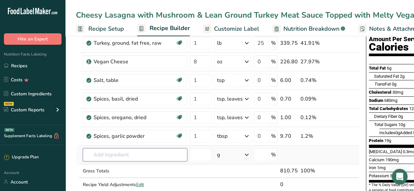
click at [112, 149] on input "text" at bounding box center [135, 155] width 104 height 13
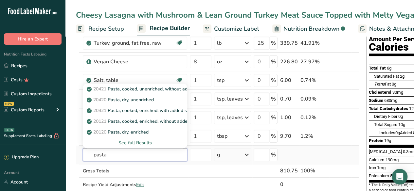
type input "pasta"
click at [141, 138] on div "See full Results" at bounding box center [135, 143] width 104 height 11
click at [139, 144] on div "See full Results" at bounding box center [135, 143] width 94 height 7
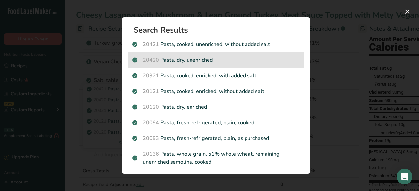
click at [241, 54] on div "20420 Pasta, dry, unenriched" at bounding box center [215, 60] width 175 height 16
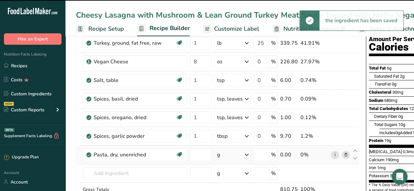
type input "0"
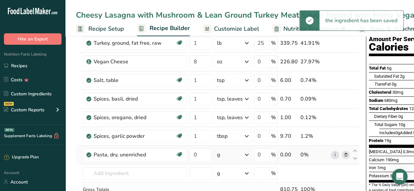
click at [218, 153] on div "g" at bounding box center [218, 155] width 3 height 8
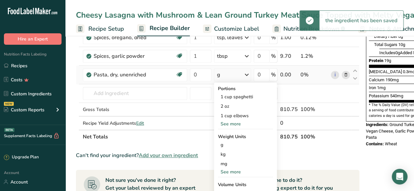
scroll to position [154, 0]
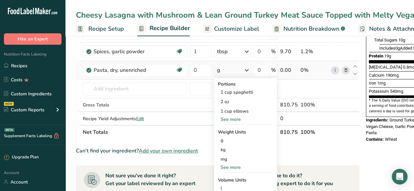
click at [235, 119] on div "See more" at bounding box center [245, 119] width 55 height 7
click at [251, 155] on div "1 cup lasagna" at bounding box center [245, 158] width 55 height 9
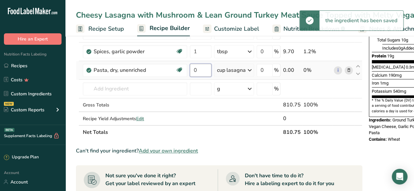
click at [203, 66] on input "0" at bounding box center [201, 70] width 22 height 13
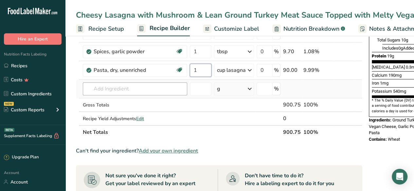
type input "1"
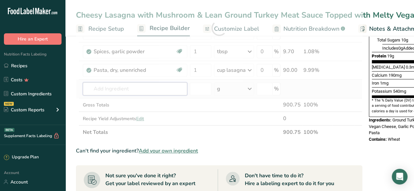
click at [144, 90] on div "Ingredient * Amount * Unit * Waste * .a-a{fill:#347362;}.b-a{fill:#fff;} Grams …" at bounding box center [219, 28] width 286 height 223
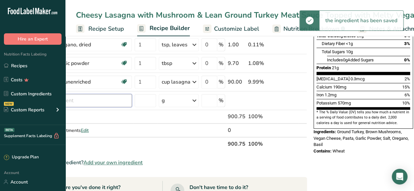
scroll to position [0, 0]
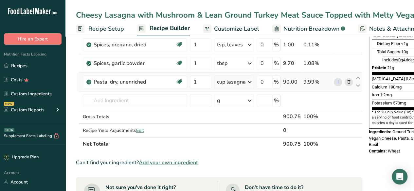
click at [237, 78] on div "cup lasagna" at bounding box center [231, 82] width 29 height 8
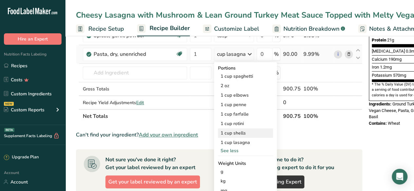
scroll to position [170, 0]
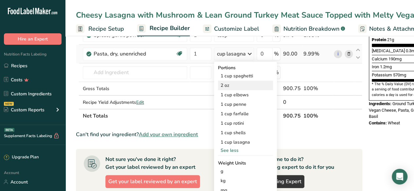
click at [236, 83] on div "2 oz" at bounding box center [245, 85] width 55 height 9
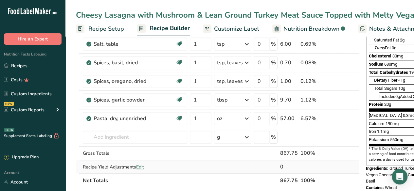
scroll to position [104, 0]
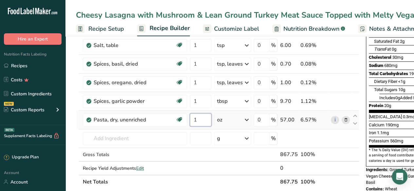
click at [197, 119] on input "1" at bounding box center [201, 120] width 22 height 13
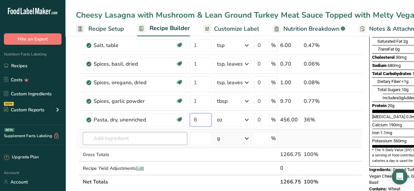
type input "8"
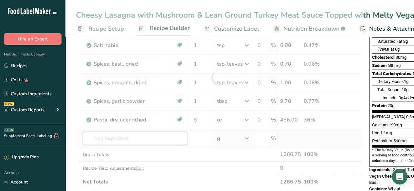
click at [126, 137] on div "Ingredient * Amount * Unit * Waste * .a-a{fill:#347362;}.b-a{fill:#fff;} Grams …" at bounding box center [219, 77] width 287 height 223
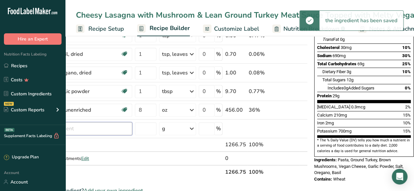
scroll to position [0, 0]
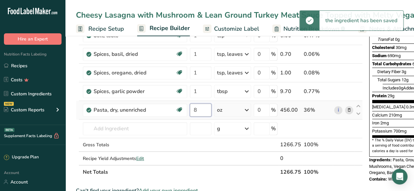
click at [205, 106] on input "8" at bounding box center [201, 110] width 22 height 13
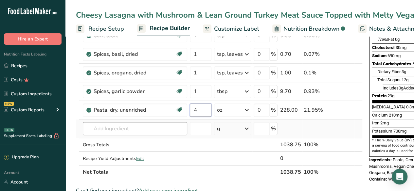
type input "4"
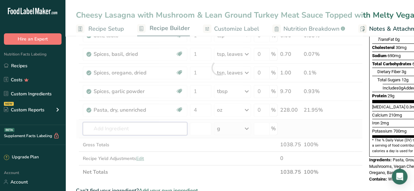
click at [141, 125] on div "Ingredient * Amount * Unit * Waste * .a-a{fill:#347362;}.b-a{fill:#fff;} Grams …" at bounding box center [219, 67] width 287 height 223
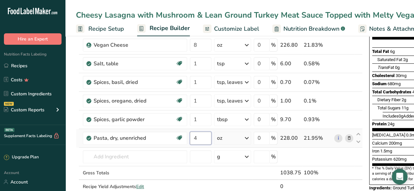
click at [204, 137] on input "4" at bounding box center [201, 138] width 22 height 13
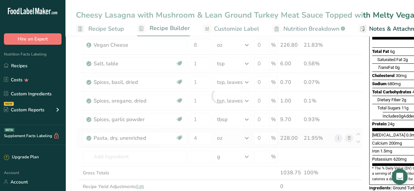
click at [237, 133] on div "Ingredient * Amount * Unit * Waste * .a-a{fill:#347362;}.b-a{fill:#fff;} Grams …" at bounding box center [219, 96] width 287 height 223
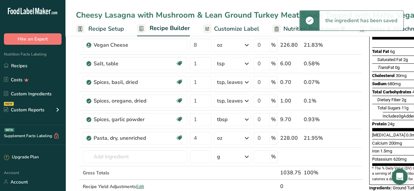
click at [229, 138] on div "oz" at bounding box center [232, 138] width 37 height 13
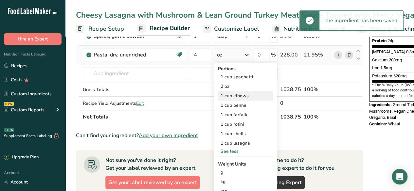
scroll to position [170, 0]
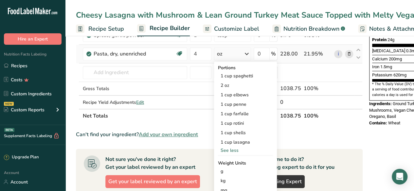
click at [234, 151] on div "See less" at bounding box center [245, 150] width 55 height 7
click at [238, 100] on div "See more" at bounding box center [245, 103] width 55 height 7
click at [253, 81] on div "2 oz" at bounding box center [245, 85] width 55 height 9
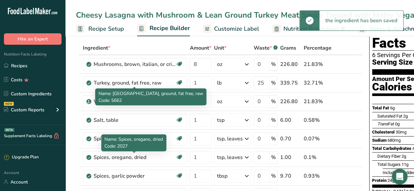
scroll to position [125, 0]
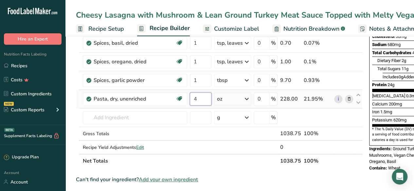
click at [197, 101] on input "4" at bounding box center [201, 99] width 22 height 13
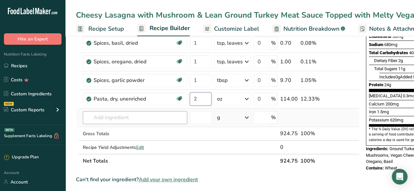
type input "2"
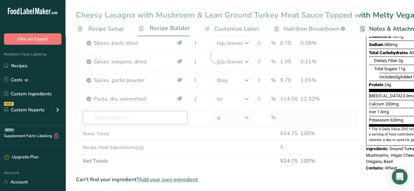
click at [140, 117] on div "Ingredient * Amount * Unit * Waste * .a-a{fill:#347362;}.b-a{fill:#fff;} Grams …" at bounding box center [217, 56] width 283 height 223
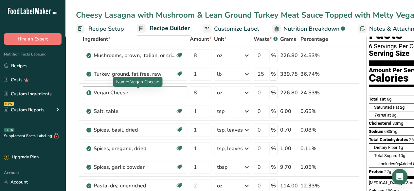
scroll to position [35, 0]
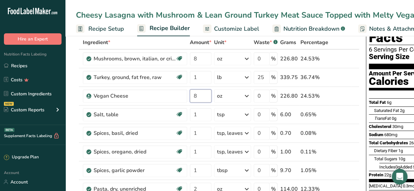
click at [199, 96] on input "8" at bounding box center [201, 96] width 22 height 13
type input "4"
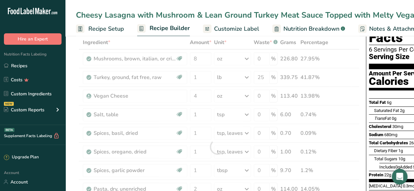
click at [384, 124] on span "Cholesterol" at bounding box center [380, 126] width 23 height 5
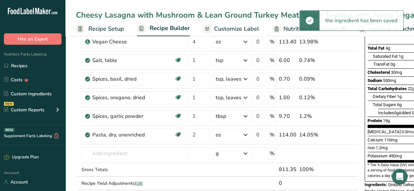
scroll to position [0, 0]
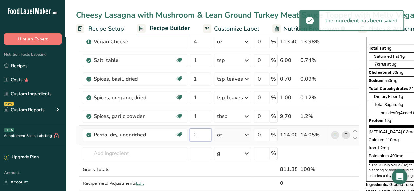
click at [205, 136] on input "2" at bounding box center [201, 135] width 22 height 13
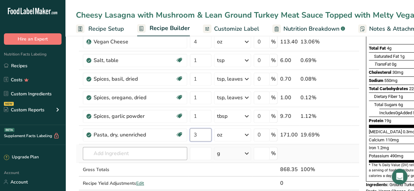
type input "3"
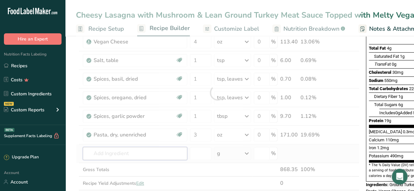
click at [137, 153] on div "Ingredient * Amount * Unit * Waste * .a-a{fill:#347362;}.b-a{fill:#fff;} Grams …" at bounding box center [217, 92] width 283 height 223
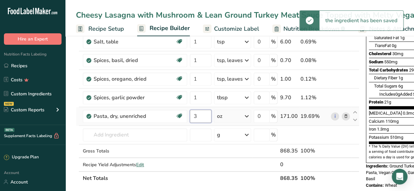
click at [202, 112] on input "3" at bounding box center [201, 116] width 22 height 13
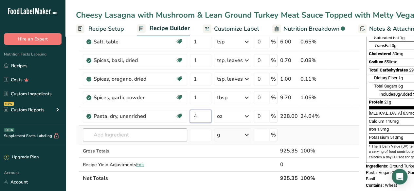
type input "4"
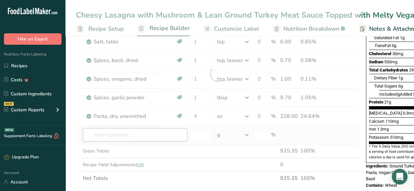
click at [122, 140] on div "Ingredient * Amount * Unit * Waste * .a-a{fill:#347362;}.b-a{fill:#fff;} Grams …" at bounding box center [217, 74] width 283 height 223
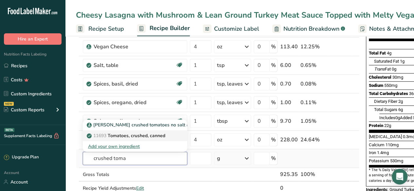
type input "crushed toma"
click at [155, 134] on p "11693 Tomatoes, crushed, canned" at bounding box center [126, 136] width 77 height 7
type input "Tomatoes, crushed, canned"
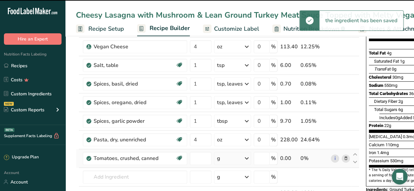
type input "0"
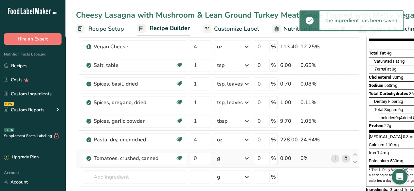
click at [232, 156] on div "g" at bounding box center [232, 158] width 37 height 13
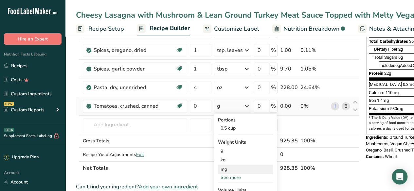
scroll to position [137, 0]
click at [235, 175] on div "See more" at bounding box center [245, 177] width 55 height 7
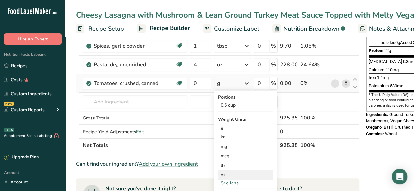
click at [240, 171] on div "oz" at bounding box center [245, 174] width 55 height 9
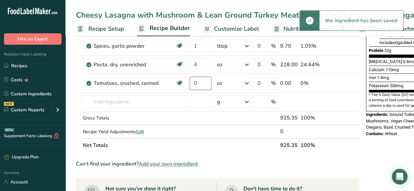
click at [203, 81] on input "0" at bounding box center [201, 83] width 22 height 13
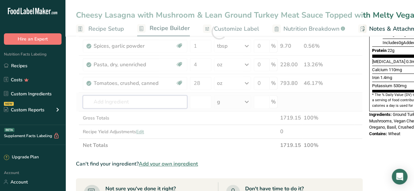
click at [120, 101] on div "Ingredient * Amount * Unit * Waste * .a-a{fill:#347362;}.b-a{fill:#fff;} Grams …" at bounding box center [219, 31] width 287 height 241
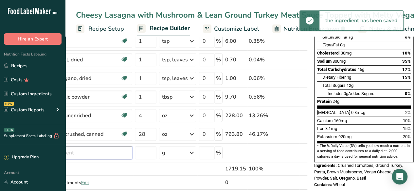
scroll to position [0, 0]
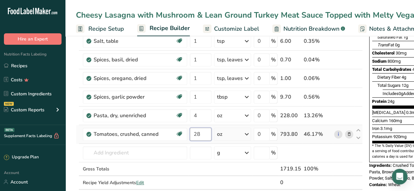
click at [202, 133] on input "28" at bounding box center [201, 134] width 22 height 13
type input "2"
type input "14"
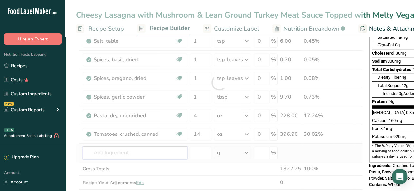
click at [146, 151] on div "Ingredient * Amount * Unit * Waste * .a-a{fill:#347362;}.b-a{fill:#fff;} Grams …" at bounding box center [219, 82] width 287 height 241
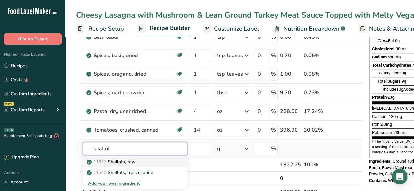
type input "shallot"
click at [133, 160] on p "11677 Shallots, raw" at bounding box center [111, 162] width 47 height 7
type input "Shallots, raw"
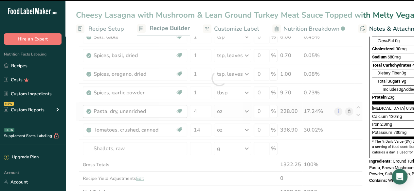
type input "0"
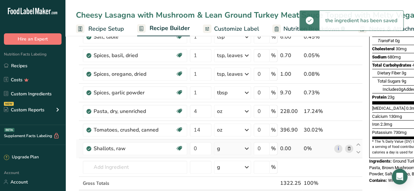
click at [232, 148] on div "g" at bounding box center [232, 148] width 37 height 13
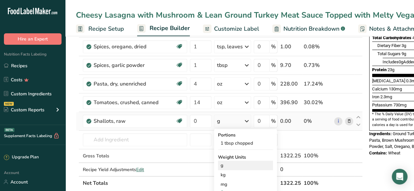
scroll to position [174, 0]
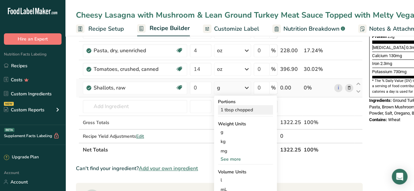
click at [247, 109] on div "1 tbsp chopped" at bounding box center [245, 109] width 55 height 9
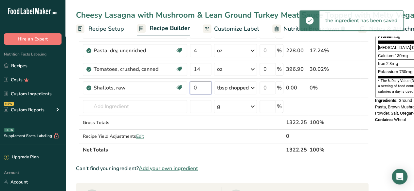
click at [199, 87] on input "0" at bounding box center [201, 87] width 22 height 13
type input "1"
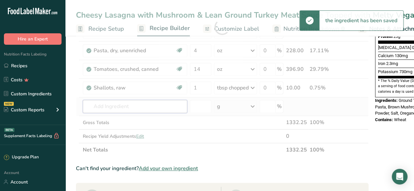
click at [156, 105] on div "Ingredient * Amount * Unit * Waste * .a-a{fill:#347362;}.b-a{fill:#fff;} Grams …" at bounding box center [222, 27] width 293 height 260
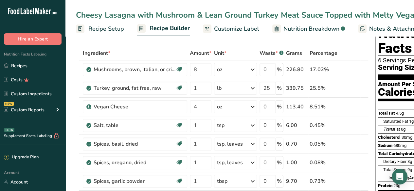
scroll to position [147, 0]
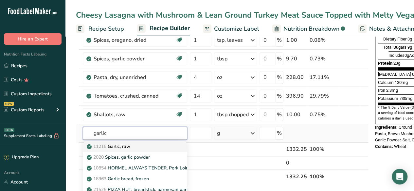
type input "garlic"
click at [152, 147] on div "11215 Garlic, raw" at bounding box center [129, 146] width 83 height 7
type input "Garlic, raw"
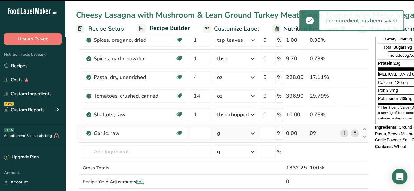
type input "0"
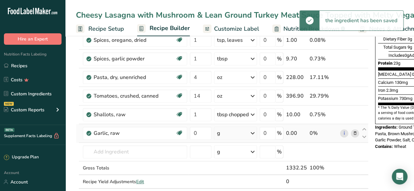
click at [243, 132] on div "g" at bounding box center [235, 133] width 43 height 13
click at [237, 170] on div "1 clove" at bounding box center [245, 174] width 55 height 9
click at [201, 132] on input "0" at bounding box center [201, 133] width 22 height 13
type input "1"
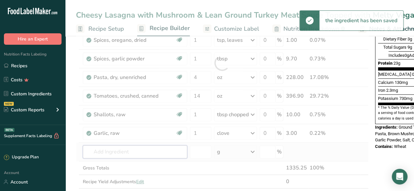
click at [129, 154] on div "Ingredient * Amount * Unit * Waste * .a-a{fill:#347362;}.b-a{fill:#fff;} Grams …" at bounding box center [222, 63] width 293 height 279
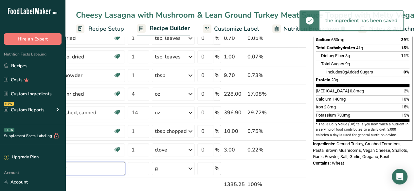
scroll to position [0, 0]
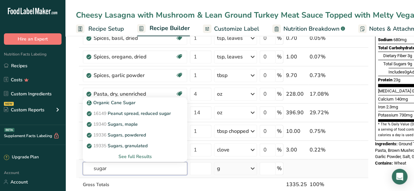
type input "sugar"
click at [149, 152] on div "See full Results" at bounding box center [135, 156] width 104 height 11
click at [147, 154] on div "See full Results" at bounding box center [135, 156] width 94 height 7
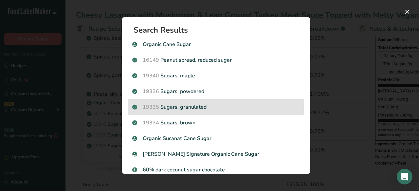
click at [245, 106] on p "19335 [GEOGRAPHIC_DATA], granulated" at bounding box center [216, 107] width 168 height 8
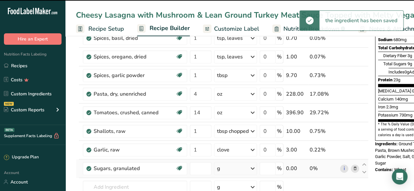
type input "0"
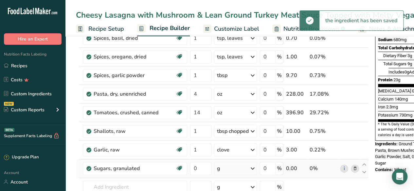
click at [235, 168] on div "g" at bounding box center [235, 168] width 43 height 13
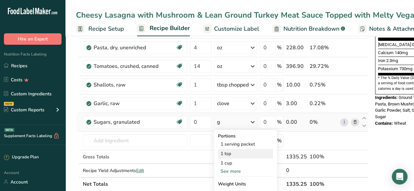
click at [241, 155] on div "1 tsp" at bounding box center [245, 153] width 55 height 9
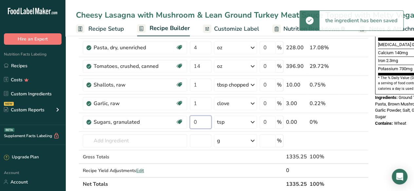
click at [200, 122] on input "0" at bounding box center [201, 122] width 22 height 13
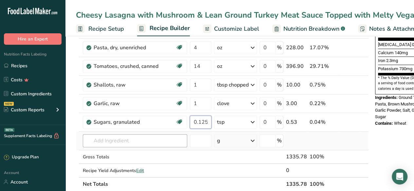
type input "0.125"
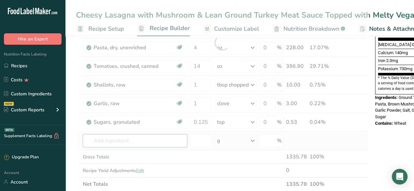
click at [147, 141] on div "Ingredient * Amount * Unit * Waste * .a-a{fill:#347362;}.b-a{fill:#fff;} Grams …" at bounding box center [222, 42] width 293 height 297
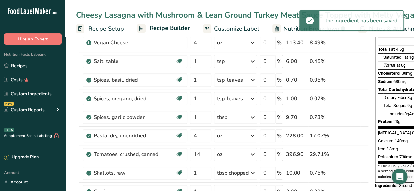
scroll to position [224, 0]
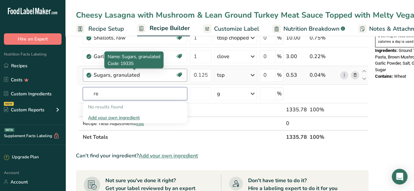
type input "r"
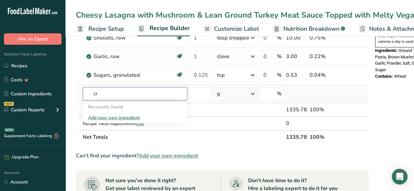
type input "c"
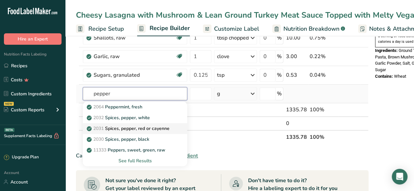
type input "pepper"
click at [152, 126] on p "2031 Spices, pepper, red or cayenne" at bounding box center [128, 128] width 81 height 7
type input "Spices, pepper, red or cayenne"
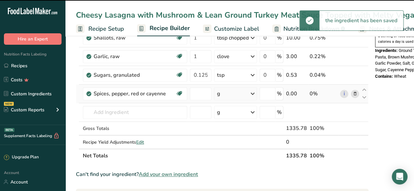
type input "0"
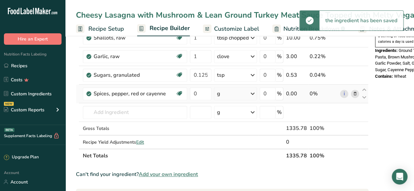
click at [224, 95] on div "g" at bounding box center [235, 93] width 43 height 13
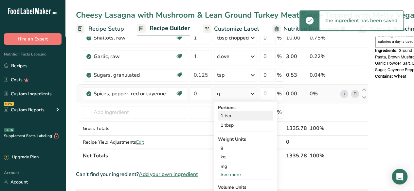
click at [232, 114] on div "1 tsp" at bounding box center [245, 115] width 55 height 9
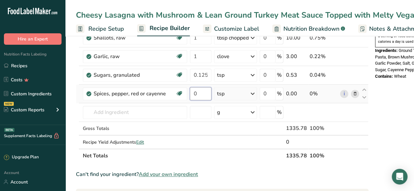
click at [201, 90] on input "0" at bounding box center [201, 93] width 22 height 13
type input "0.125"
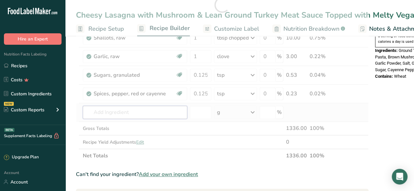
click at [127, 113] on div "Ingredient * Amount * Unit * Waste * .a-a{fill:#347362;}.b-a{fill:#fff;} Grams …" at bounding box center [222, 5] width 293 height 316
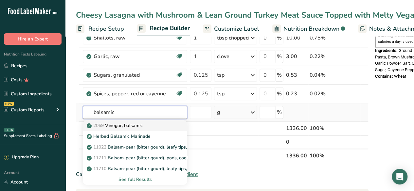
type input "balsamic"
click at [149, 124] on div "2069 Vinegar, balsamic" at bounding box center [129, 125] width 83 height 7
type input "Vinegar, balsamic"
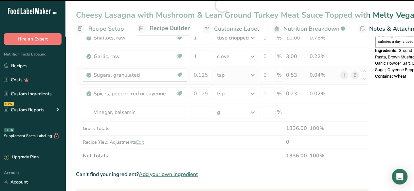
type input "0"
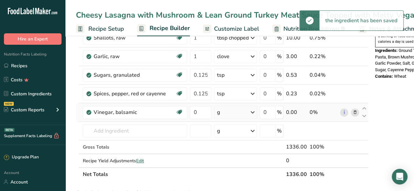
click at [234, 110] on div "g" at bounding box center [235, 112] width 43 height 13
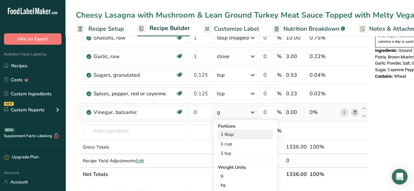
click at [245, 133] on div "1 tbsp" at bounding box center [245, 134] width 55 height 9
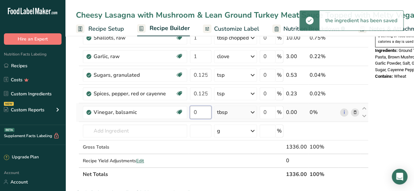
click at [200, 110] on input "0" at bounding box center [201, 112] width 22 height 13
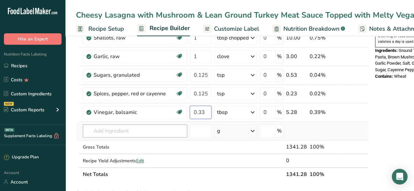
type input "0.33"
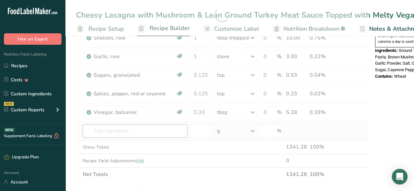
click at [132, 129] on div "Ingredient * Amount * Unit * Waste * .a-a{fill:#347362;}.b-a{fill:#fff;} Grams …" at bounding box center [222, 14] width 293 height 335
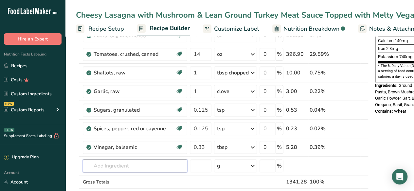
scroll to position [189, 0]
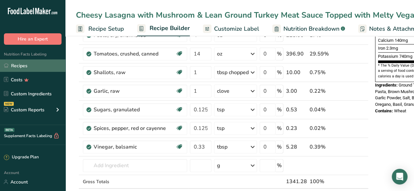
click at [33, 64] on link "Recipes" at bounding box center [32, 66] width 65 height 12
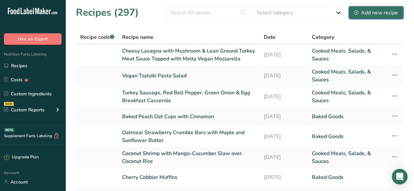
click at [376, 17] on button "Add new recipe" at bounding box center [375, 12] width 55 height 13
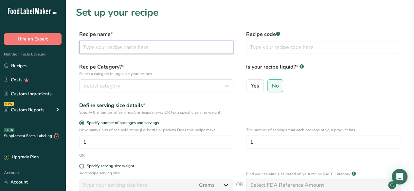
click at [122, 51] on input "text" at bounding box center [156, 47] width 154 height 13
paste input "Marshmallow Sunbutter Cornflake Cookies"
type input "Marshmallow Sunbutter Cornflake Cookies"
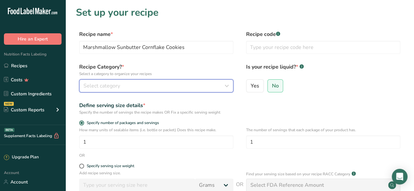
click at [152, 83] on div "Select category" at bounding box center [154, 86] width 142 height 8
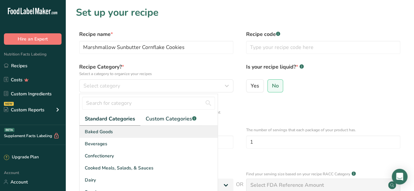
click at [169, 134] on div "Baked Goods" at bounding box center [149, 132] width 138 height 12
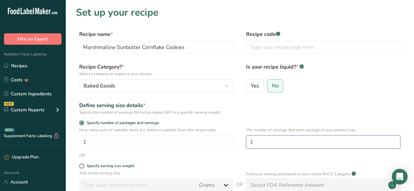
click at [267, 142] on input "1" at bounding box center [323, 142] width 154 height 13
type input "6"
click at [328, 103] on div "Define serving size details * Specify the number of servings the recipe makes O…" at bounding box center [240, 109] width 328 height 14
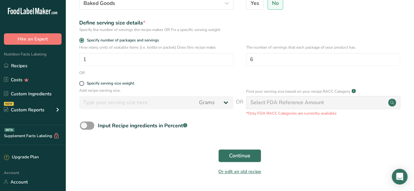
scroll to position [84, 0]
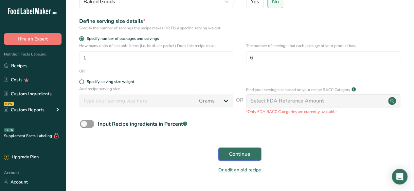
click at [245, 151] on span "Continue" at bounding box center [239, 155] width 21 height 8
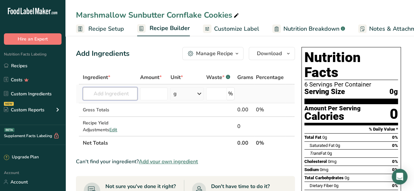
click at [107, 93] on input "text" at bounding box center [110, 93] width 55 height 13
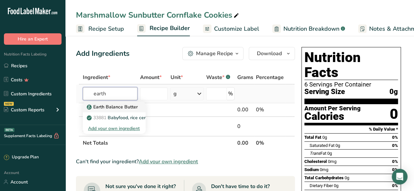
type input "earth"
click at [123, 104] on p "Earth Balance Butter" at bounding box center [113, 107] width 50 height 7
type input "Earth Balance Butter"
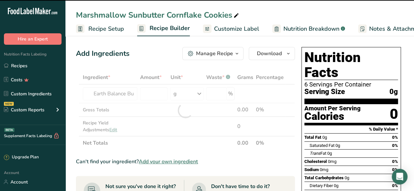
type input "0"
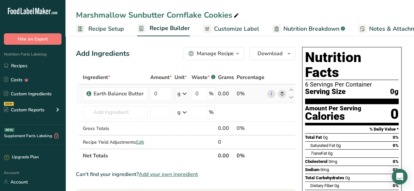
click at [184, 93] on icon at bounding box center [185, 94] width 8 height 12
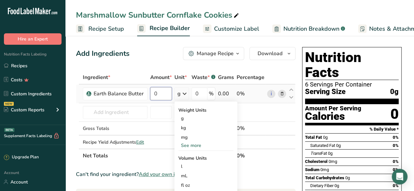
click at [164, 96] on input "0" at bounding box center [161, 93] width 22 height 13
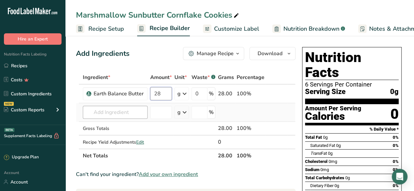
type input "28"
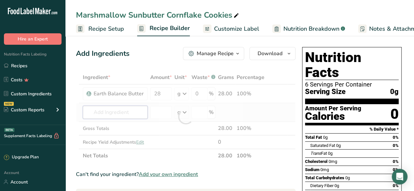
click at [123, 115] on div "Ingredient * Amount * Unit * Waste * .a-a{fill:#347362;}.b-a{fill:#fff;} Grams …" at bounding box center [186, 117] width 220 height 92
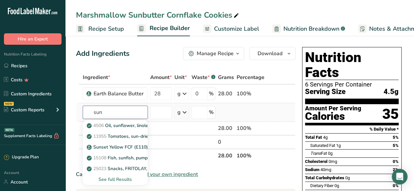
type input "sun"
click at [122, 179] on div "See full Results" at bounding box center [115, 179] width 54 height 7
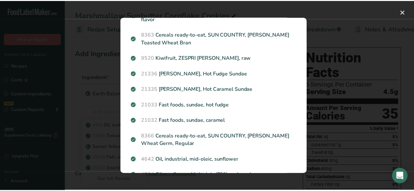
scroll to position [149, 0]
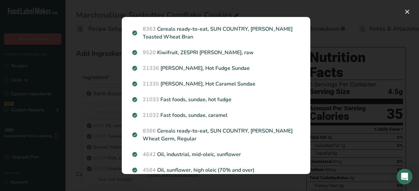
click at [339, 83] on div "Search results modal" at bounding box center [209, 95] width 419 height 191
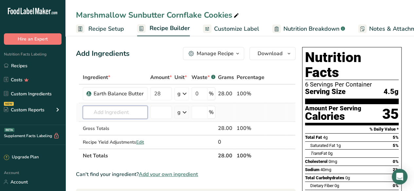
click at [115, 111] on input "text" at bounding box center [115, 112] width 65 height 13
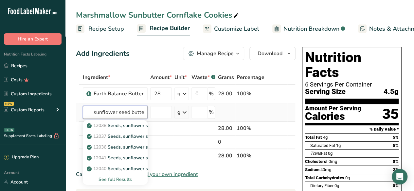
scroll to position [0, 2]
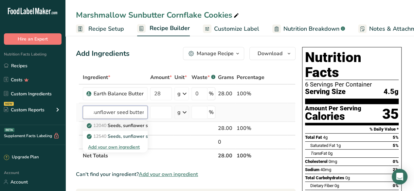
type input "sunflower seed butter"
click at [135, 127] on p "12040 Seeds, sunflower seed butter, without salt" at bounding box center [142, 125] width 109 height 7
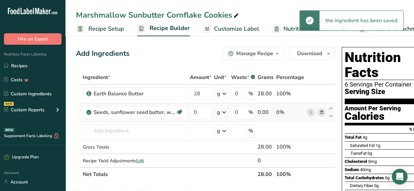
click at [220, 111] on icon at bounding box center [224, 113] width 8 height 12
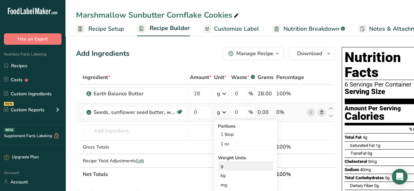
click at [231, 164] on div "g" at bounding box center [245, 166] width 55 height 9
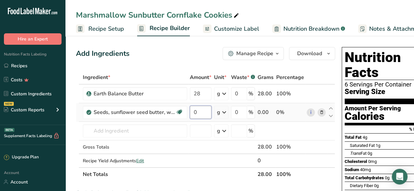
click at [205, 111] on input "0" at bounding box center [201, 112] width 22 height 13
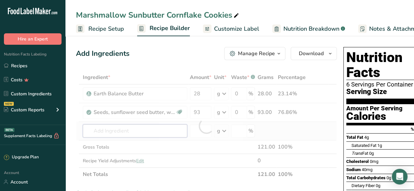
click at [144, 132] on div "Ingredient * Amount * Unit * Waste * .a-a{fill:#347362;}.b-a{fill:#fff;} Grams …" at bounding box center [206, 126] width 261 height 111
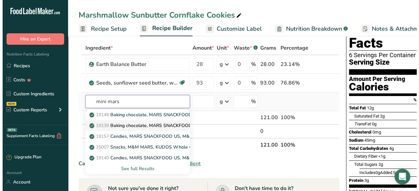
scroll to position [32, 0]
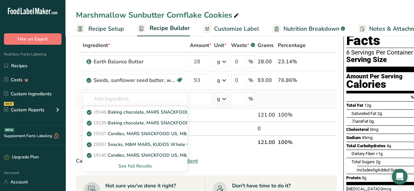
click at [144, 169] on div "See full Results" at bounding box center [135, 166] width 94 height 7
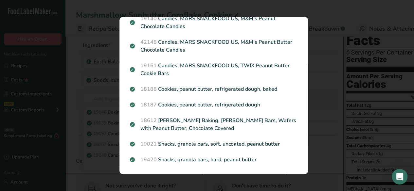
scroll to position [120, 0]
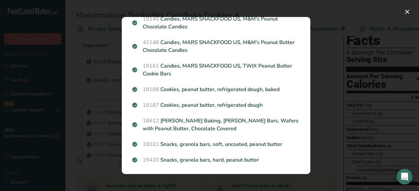
click at [321, 69] on div "Search results modal" at bounding box center [209, 95] width 419 height 191
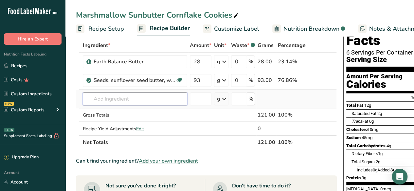
click at [144, 98] on input "text" at bounding box center [135, 99] width 104 height 13
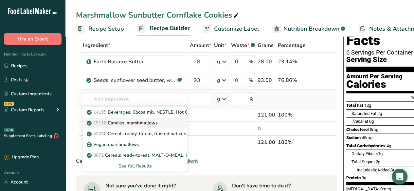
click at [158, 121] on p "19116 Candies, marshmallows" at bounding box center [123, 123] width 70 height 7
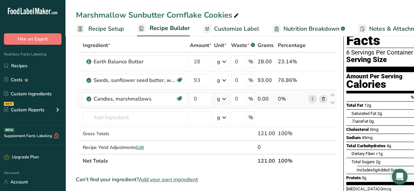
click at [218, 104] on div "g" at bounding box center [221, 99] width 14 height 13
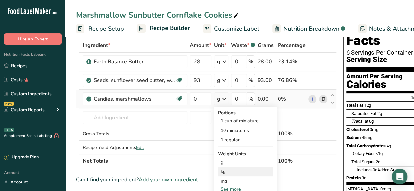
scroll to position [65, 0]
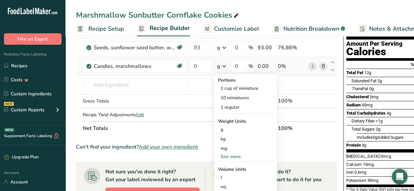
click at [238, 156] on div "See more" at bounding box center [245, 156] width 55 height 7
click at [227, 174] on div "oz" at bounding box center [245, 176] width 55 height 9
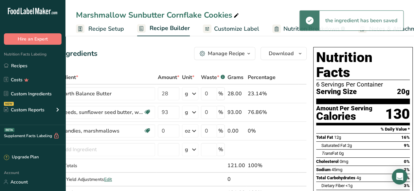
scroll to position [0, 0]
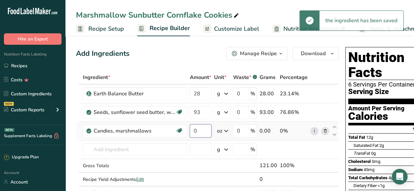
click at [204, 131] on input "0" at bounding box center [201, 131] width 22 height 13
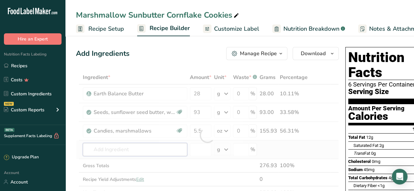
click at [158, 150] on div "Ingredient * Amount * Unit * Waste * .a-a{fill:#347362;}.b-a{fill:#fff;} Grams …" at bounding box center [207, 136] width 263 height 130
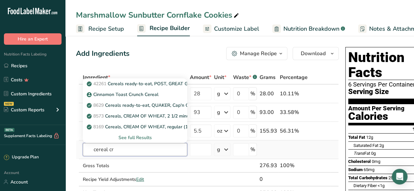
click at [129, 151] on input "cereal cr" at bounding box center [135, 149] width 104 height 13
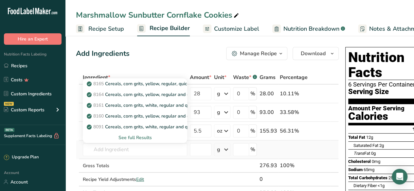
click at [150, 137] on div "See full Results" at bounding box center [135, 137] width 94 height 7
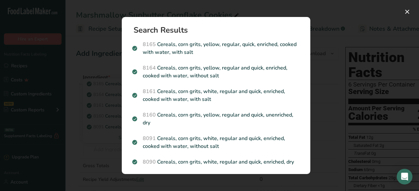
click at [327, 64] on div "Search results modal" at bounding box center [209, 95] width 419 height 191
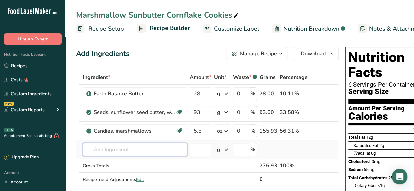
click at [132, 147] on input "text" at bounding box center [135, 149] width 104 height 13
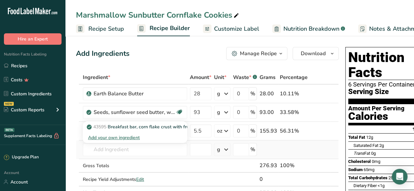
click at [130, 138] on div "Add your own ingredient" at bounding box center [135, 137] width 94 height 7
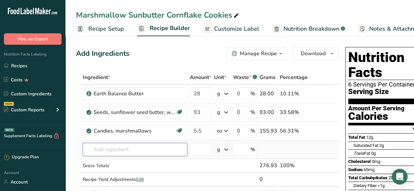
click at [124, 144] on input "text" at bounding box center [135, 149] width 104 height 13
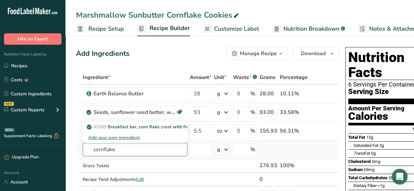
type input "cornflake"
click at [130, 138] on div "Add your own ingredient" at bounding box center [135, 137] width 94 height 7
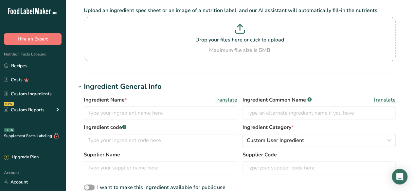
scroll to position [47, 0]
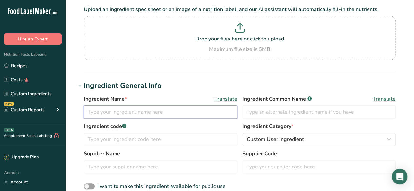
click at [131, 113] on input "text" at bounding box center [160, 112] width 153 height 13
type input "C"
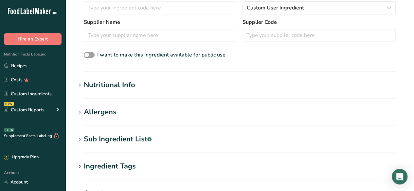
scroll to position [180, 0]
type input "Kellogs Cornflake Cereal"
click at [151, 87] on h1 "Nutritional Info" at bounding box center [240, 85] width 328 height 11
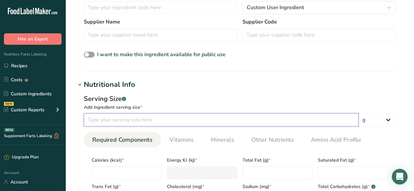
click at [145, 116] on input "number" at bounding box center [221, 120] width 275 height 13
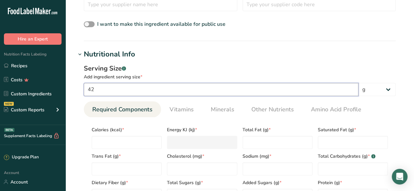
scroll to position [210, 0]
type input "42"
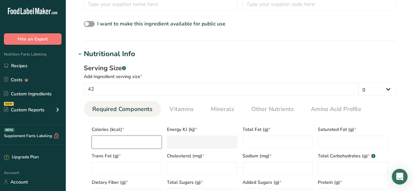
click at [120, 136] on input "number" at bounding box center [127, 142] width 70 height 13
type input "1"
type KJ "4.2"
type input "15"
type KJ "62.8"
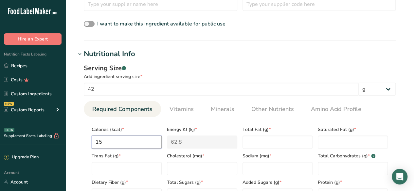
type input "150"
type KJ "627.6"
type input "150"
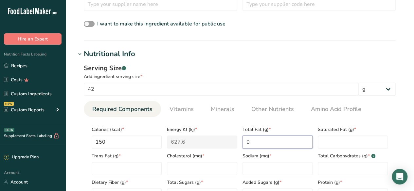
type Fat "0"
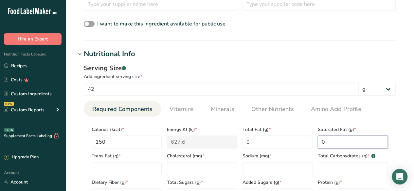
type Fat "0"
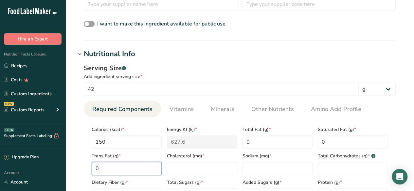
type Fat "0"
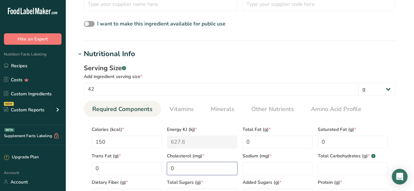
type input "0"
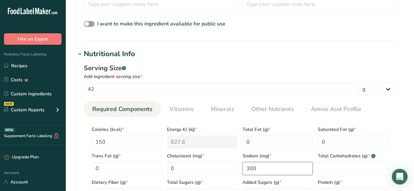
type input "300"
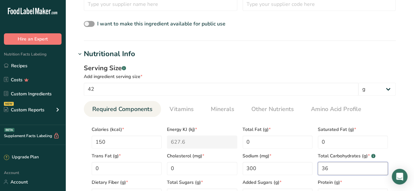
type Carbohydrates "36"
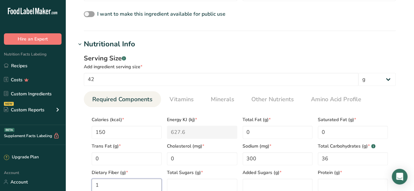
type Fiber "1"
type Sugars "4"
type input "3"
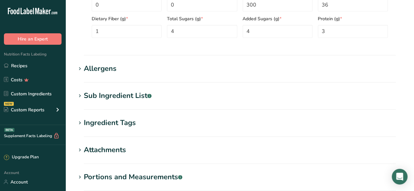
scroll to position [453, 0]
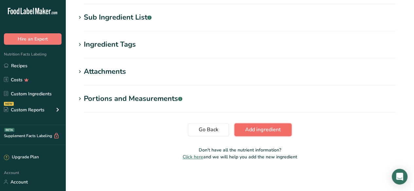
click at [276, 125] on button "Add ingredient" at bounding box center [262, 129] width 57 height 13
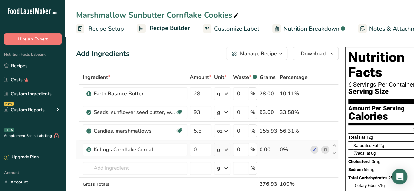
click at [222, 150] on div "g" at bounding box center [222, 149] width 16 height 13
click at [203, 144] on input "0" at bounding box center [201, 149] width 22 height 13
type input "105"
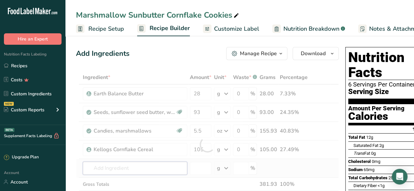
click at [144, 168] on div "Ingredient * Amount * Unit * Waste * .a-a{fill:#347362;}.b-a{fill:#fff;} Grams …" at bounding box center [207, 145] width 263 height 148
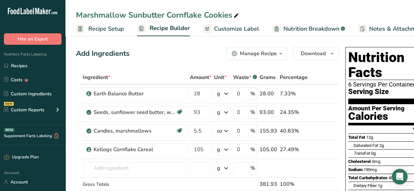
click at [168, 55] on div "Add Ingredients Manage Recipe Delete Recipe Duplicate Recipe Scale Recipe Save …" at bounding box center [207, 53] width 263 height 13
click at [223, 25] on span "Customize Label" at bounding box center [236, 29] width 45 height 9
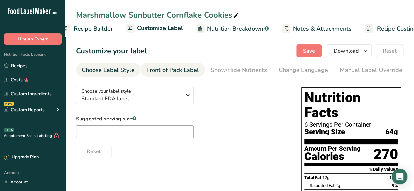
scroll to position [0, 96]
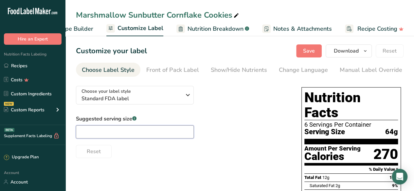
click at [99, 130] on input "text" at bounding box center [135, 132] width 118 height 13
type input "2 cookies"
click at [272, 82] on div "Choose your label style Standard FDA label USA (FDA) Standard FDA label Tabular…" at bounding box center [182, 120] width 212 height 78
click at [305, 54] on span "Save" at bounding box center [309, 51] width 12 height 8
